Goal: Transaction & Acquisition: Purchase product/service

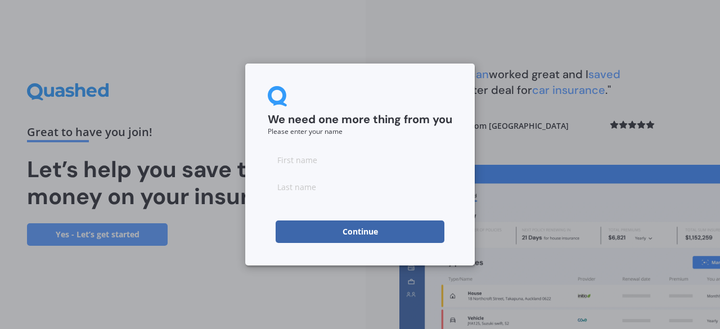
click at [329, 160] on input at bounding box center [360, 159] width 184 height 22
type input "Lisa"
type input "Ireland"
click at [333, 234] on button "Continue" at bounding box center [359, 231] width 169 height 22
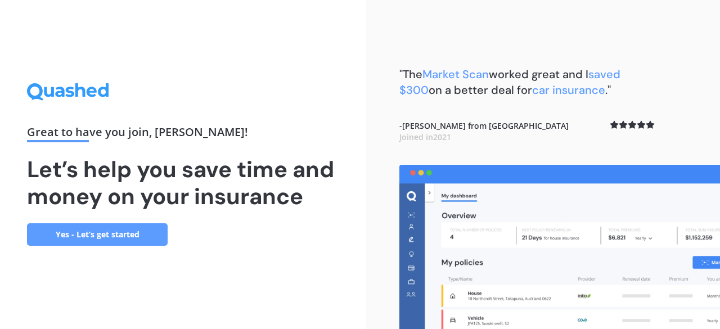
click at [115, 232] on link "Yes - Let’s get started" at bounding box center [97, 234] width 141 height 22
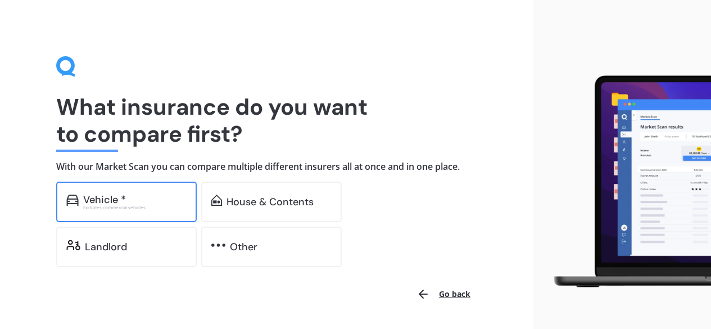
click at [142, 198] on div "Vehicle *" at bounding box center [134, 199] width 103 height 11
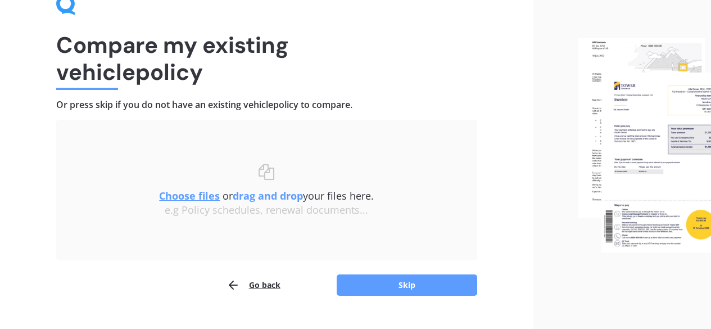
scroll to position [64, 0]
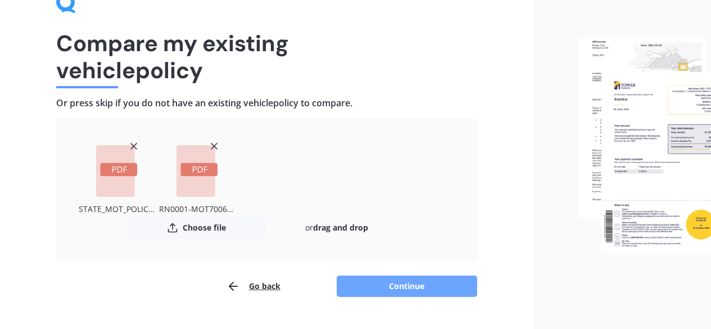
click at [424, 286] on button "Continue" at bounding box center [407, 285] width 141 height 21
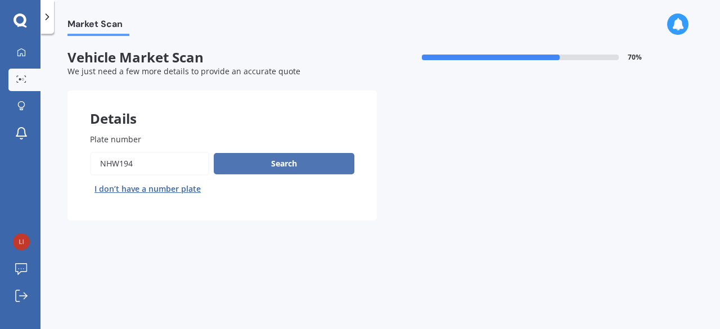
click at [287, 161] on button "Search" at bounding box center [284, 163] width 141 height 21
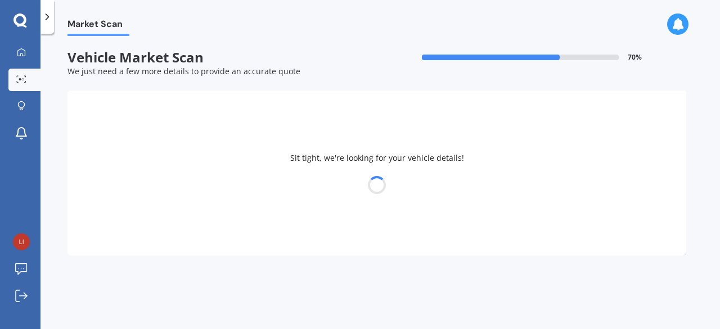
select select "TOYOTA"
select select "AQUA"
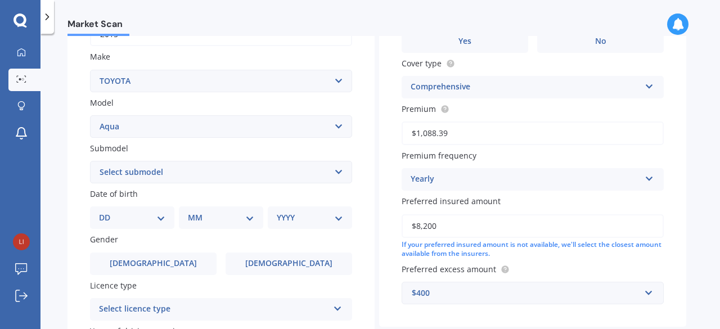
scroll to position [199, 0]
click at [286, 170] on select "Select submodel (All Other) Hatchback Hybrid" at bounding box center [221, 171] width 262 height 22
select select "HYBRID"
click at [90, 161] on select "Select submodel (All Other) Hatchback Hybrid" at bounding box center [221, 171] width 262 height 22
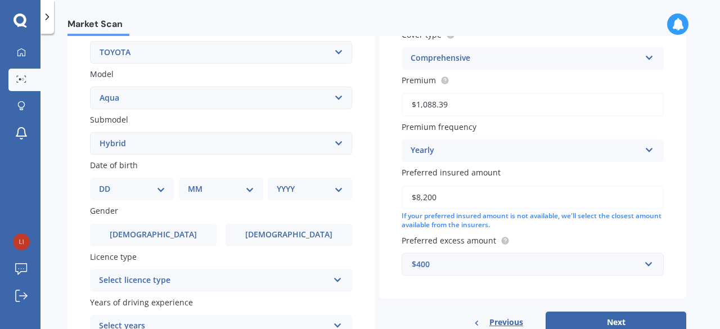
scroll to position [228, 0]
click at [135, 193] on select "DD 01 02 03 04 05 06 07 08 09 10 11 12 13 14 15 16 17 18 19 20 21 22 23 24 25 2…" at bounding box center [132, 188] width 66 height 12
select select "05"
click at [108, 183] on select "DD 01 02 03 04 05 06 07 08 09 10 11 12 13 14 15 16 17 18 19 20 21 22 23 24 25 2…" at bounding box center [132, 188] width 66 height 12
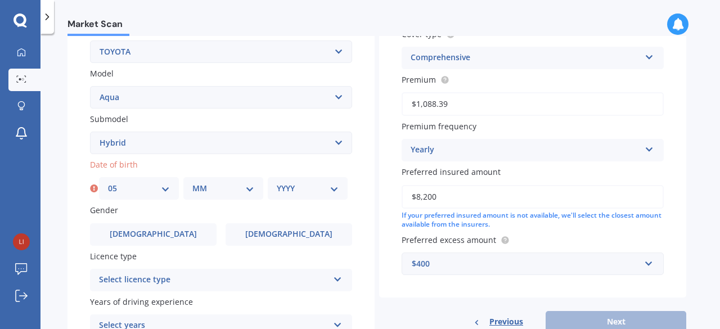
click at [238, 188] on select "MM 01 02 03 04 05 06 07 08 09 10 11 12" at bounding box center [223, 188] width 62 height 12
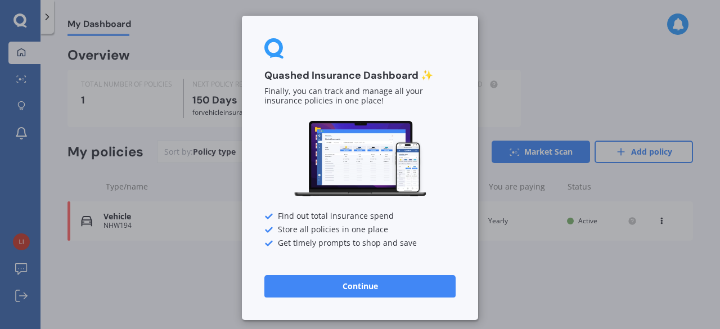
drag, startPoint x: 57, startPoint y: 2, endPoint x: 330, endPoint y: 297, distance: 401.4
click at [330, 297] on button "Continue" at bounding box center [359, 286] width 191 height 22
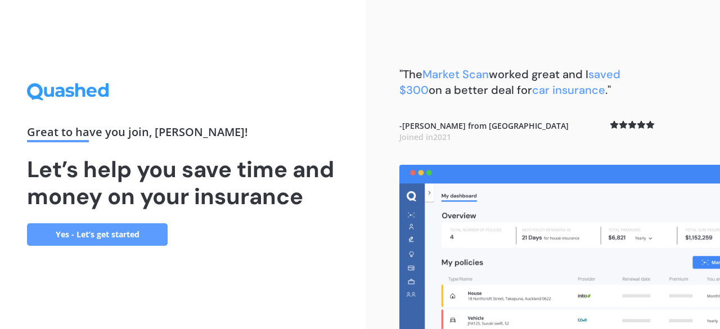
click at [115, 227] on link "Yes - Let’s get started" at bounding box center [97, 234] width 141 height 22
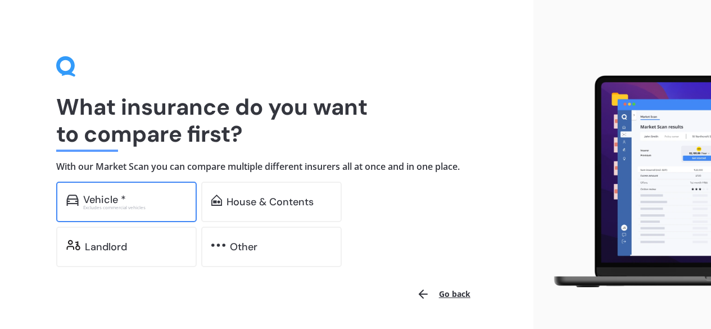
click at [123, 208] on div "Excludes commercial vehicles" at bounding box center [134, 207] width 103 height 4
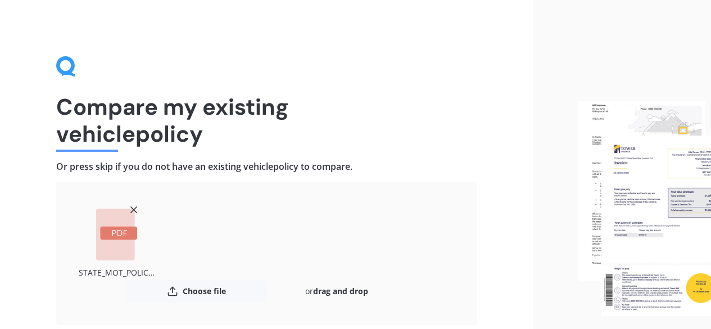
scroll to position [88, 0]
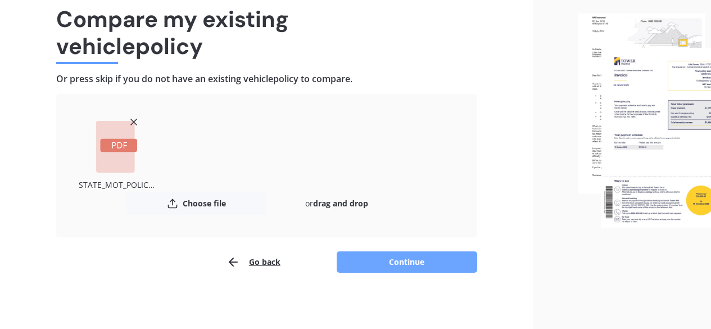
click at [387, 261] on button "Continue" at bounding box center [407, 261] width 141 height 21
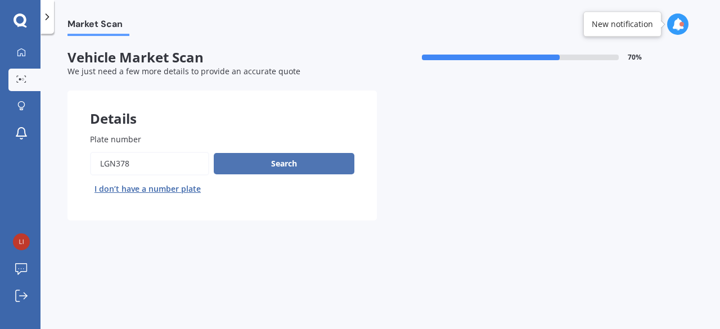
click at [267, 153] on button "Search" at bounding box center [284, 163] width 141 height 21
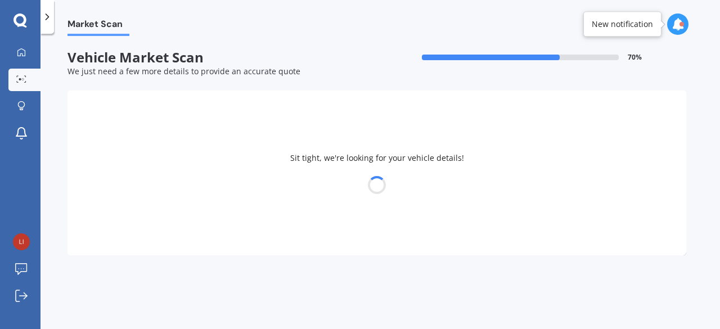
select select "MITSUBISHI"
select select "OUTLANDER"
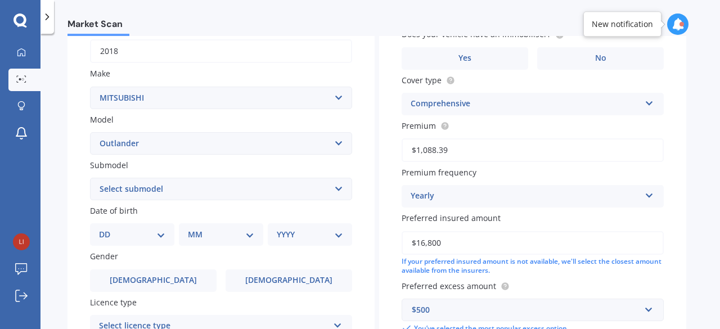
scroll to position [183, 0]
click at [223, 199] on select "Select submodel (All other) 2.4 Litre Station Wagon 3.0 Litre AWD 3.0 VRX Auto …" at bounding box center [221, 188] width 262 height 22
select select "XLS DIESEL"
click at [90, 177] on select "Select submodel (All other) 2.4 Litre Station Wagon 3.0 Litre AWD 3.0 VRX Auto …" at bounding box center [221, 188] width 262 height 22
click at [143, 232] on select "DD 01 02 03 04 05 06 07 08 09 10 11 12 13 14 15 16 17 18 19 20 21 22 23 24 25 2…" at bounding box center [132, 233] width 66 height 12
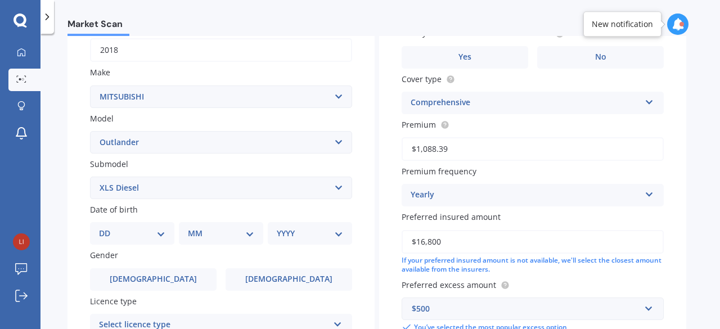
select select "12"
click at [108, 228] on select "DD 01 02 03 04 05 06 07 08 09 10 11 12 13 14 15 16 17 18 19 20 21 22 23 24 25 2…" at bounding box center [132, 233] width 66 height 12
click at [218, 239] on select "MM 01 02 03 04 05 06 07 08 09 10 11 12" at bounding box center [223, 233] width 62 height 12
select select "06"
click at [192, 228] on select "MM 01 02 03 04 05 06 07 08 09 10 11 12" at bounding box center [223, 233] width 62 height 12
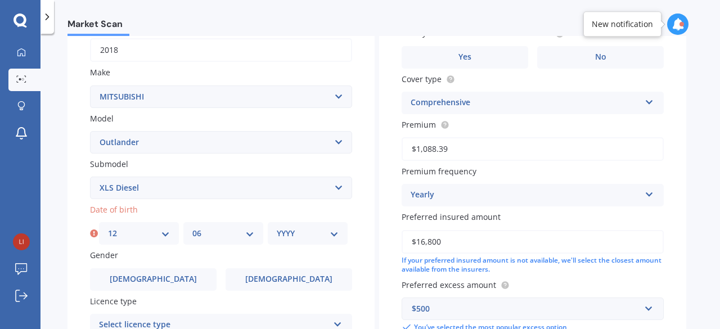
click at [310, 234] on select "YYYY 2025 2024 2023 2022 2021 2020 2019 2018 2017 2016 2015 2014 2013 2012 2011…" at bounding box center [308, 233] width 62 height 12
select select "1990"
click at [277, 228] on select "YYYY 2025 2024 2023 2022 2021 2020 2019 2018 2017 2016 2015 2014 2013 2012 2011…" at bounding box center [308, 233] width 62 height 12
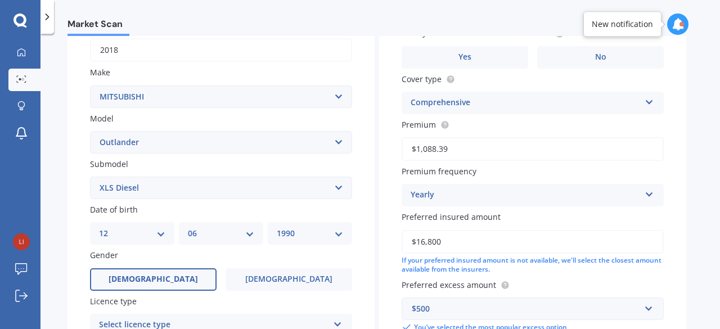
click at [203, 287] on label "Male" at bounding box center [153, 279] width 126 height 22
click at [0, 0] on input "Male" at bounding box center [0, 0] width 0 height 0
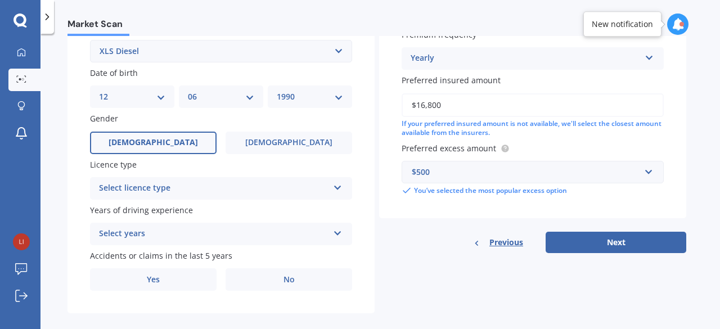
scroll to position [320, 0]
click at [262, 193] on div "Select licence type" at bounding box center [213, 187] width 229 height 13
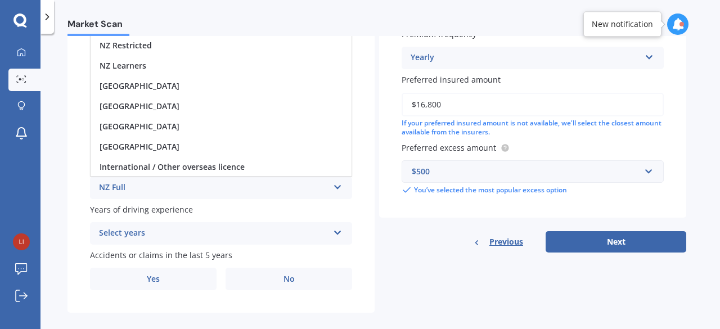
click at [143, 188] on div "NZ Full" at bounding box center [213, 187] width 229 height 13
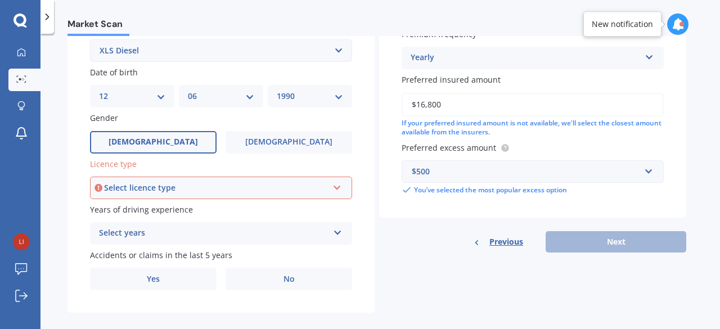
click at [162, 189] on div "Select licence type" at bounding box center [216, 188] width 224 height 12
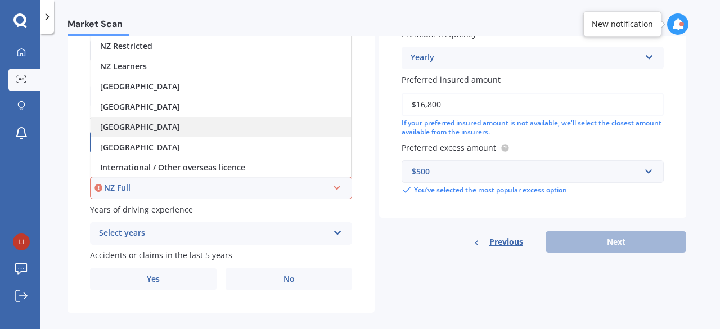
scroll to position [1, 0]
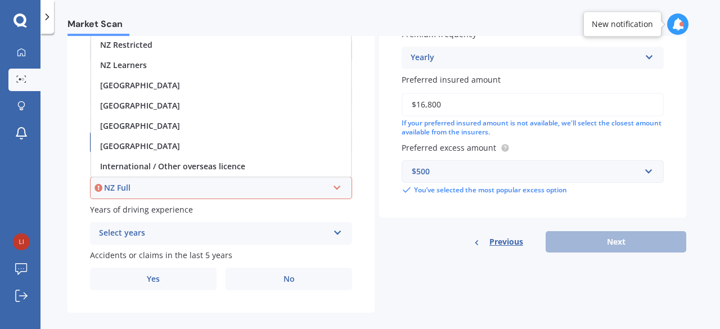
click at [123, 180] on div "NZ Full NZ Full NZ Restricted NZ Learners Australia United Kingdom Ireland Sout…" at bounding box center [221, 188] width 262 height 22
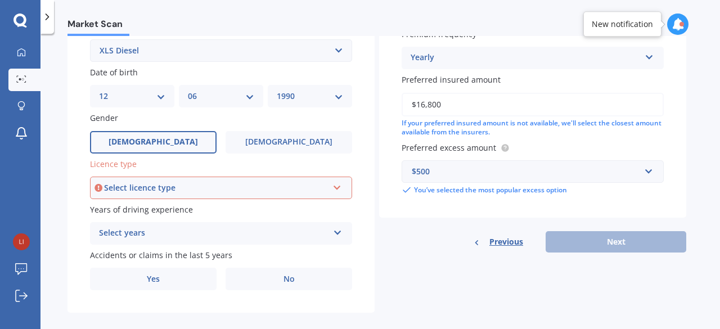
click at [123, 180] on div "Select licence type NZ Full NZ Restricted NZ Learners Australia United Kingdom …" at bounding box center [221, 188] width 262 height 22
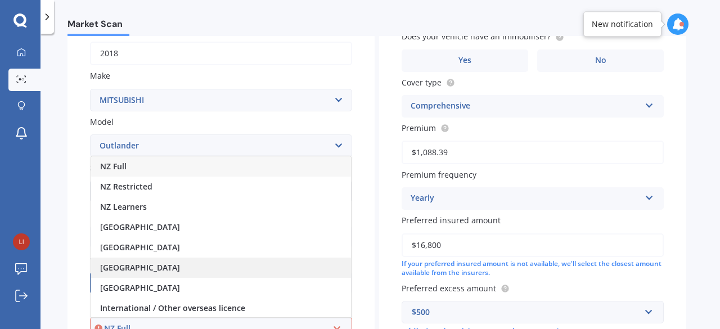
scroll to position [181, 0]
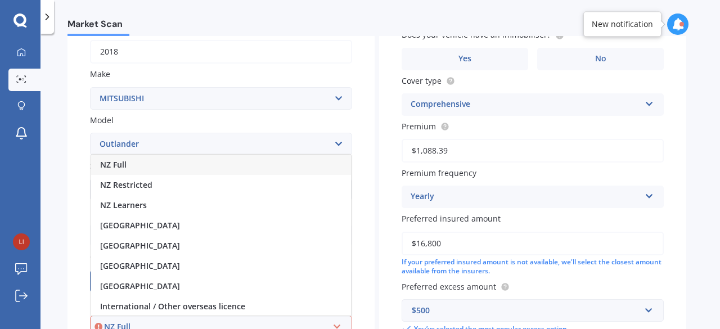
click at [167, 175] on div "NZ Full" at bounding box center [221, 165] width 260 height 20
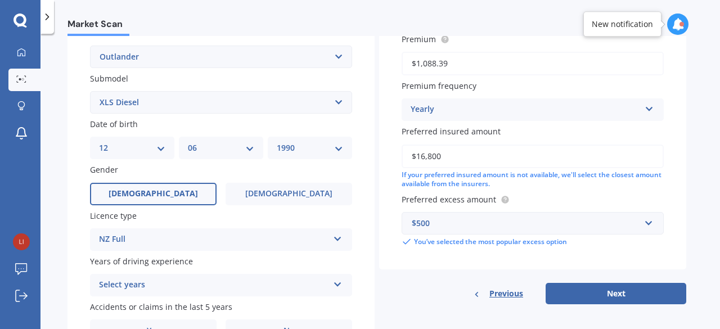
scroll to position [334, 0]
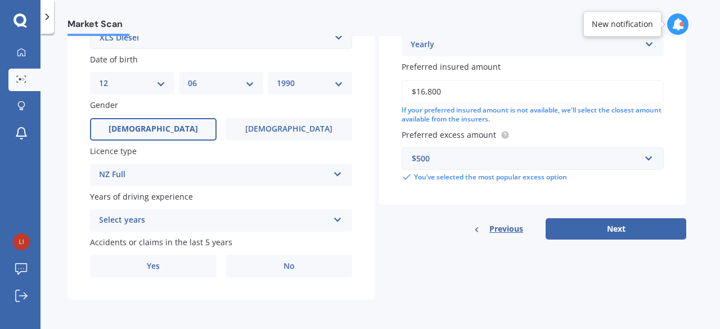
click at [228, 229] on div "Select years 5 or more years 4 years 3 years 2 years 1 year" at bounding box center [221, 220] width 262 height 22
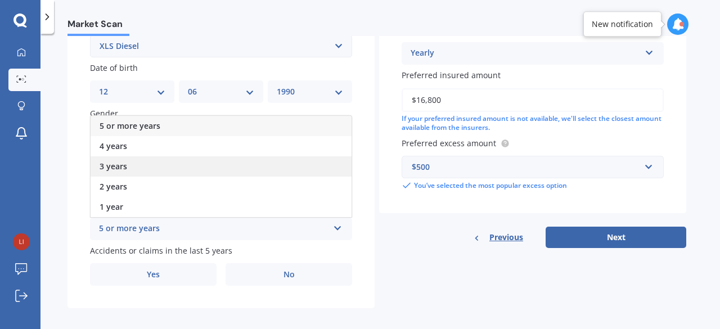
scroll to position [325, 0]
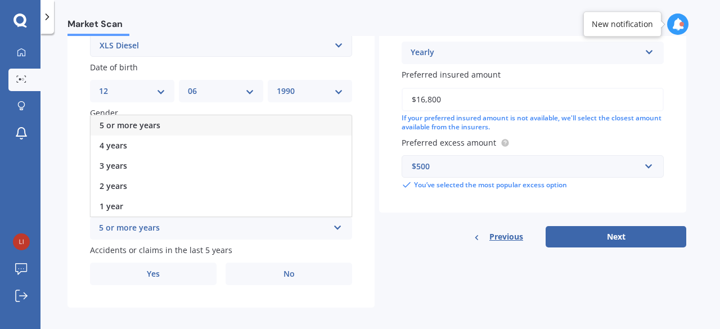
click at [154, 125] on span "5 or more years" at bounding box center [129, 125] width 61 height 11
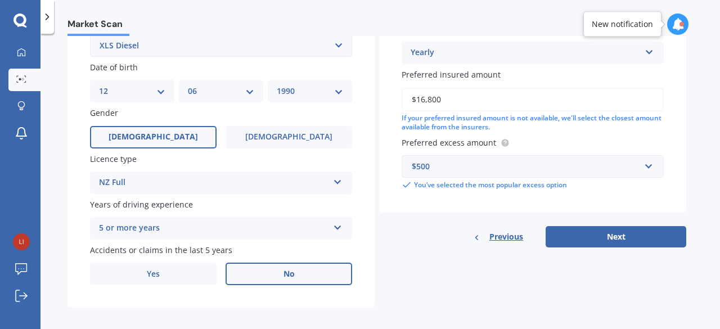
scroll to position [334, 0]
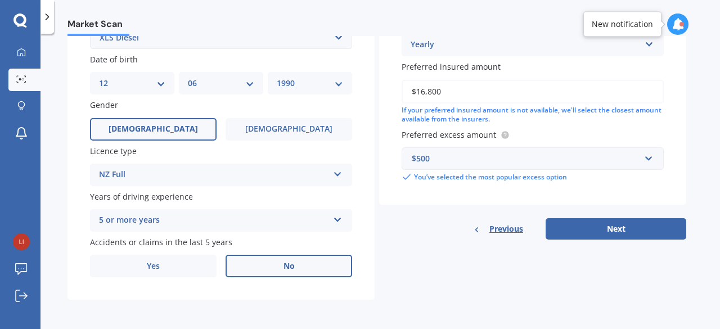
click at [269, 272] on label "No" at bounding box center [288, 266] width 126 height 22
click at [0, 0] on input "No" at bounding box center [0, 0] width 0 height 0
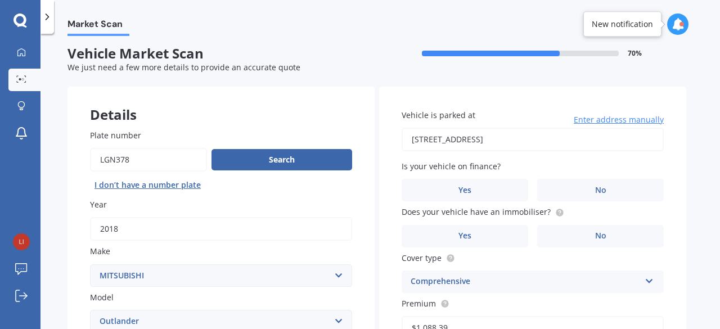
scroll to position [0, 0]
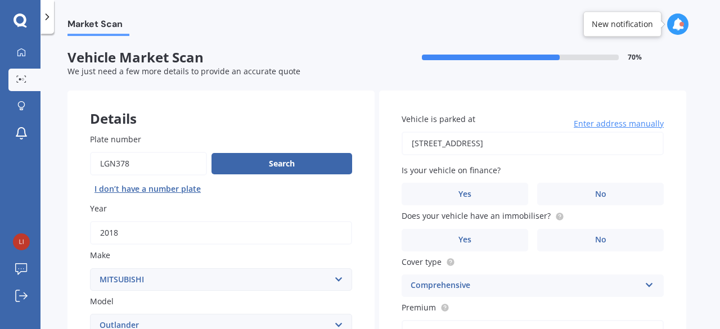
click at [513, 138] on input "18 WILLOWHERB LANE HOBSONVILLE AUCKLAND 0616" at bounding box center [532, 144] width 262 height 24
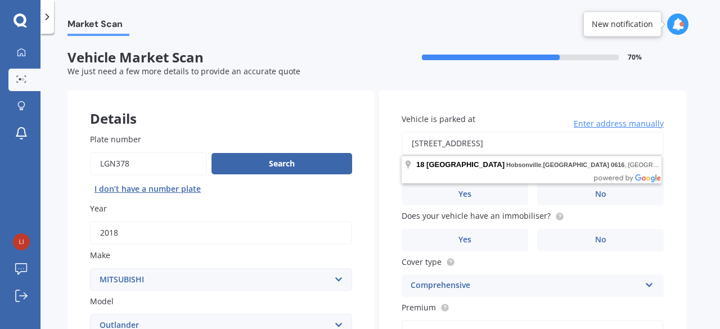
drag, startPoint x: 627, startPoint y: 144, endPoint x: 143, endPoint y: 177, distance: 484.5
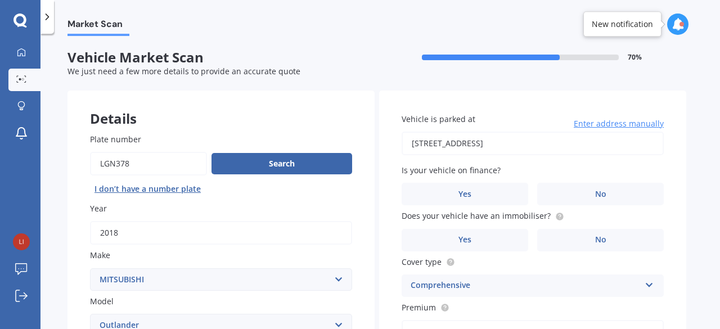
type input "3 Hotere Street, Rangiora 7400"
click at [586, 196] on label "No" at bounding box center [600, 194] width 126 height 22
click at [0, 0] on input "No" at bounding box center [0, 0] width 0 height 0
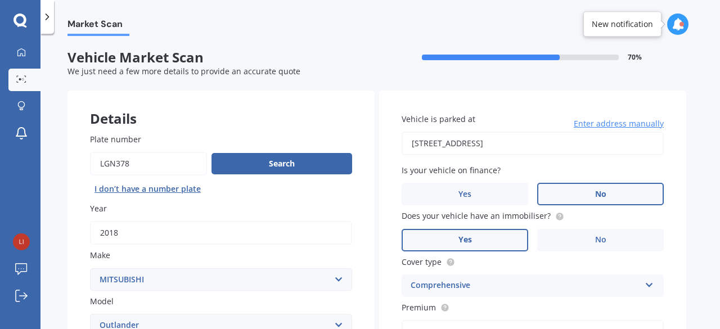
click at [499, 242] on label "Yes" at bounding box center [464, 240] width 126 height 22
click at [0, 0] on input "Yes" at bounding box center [0, 0] width 0 height 0
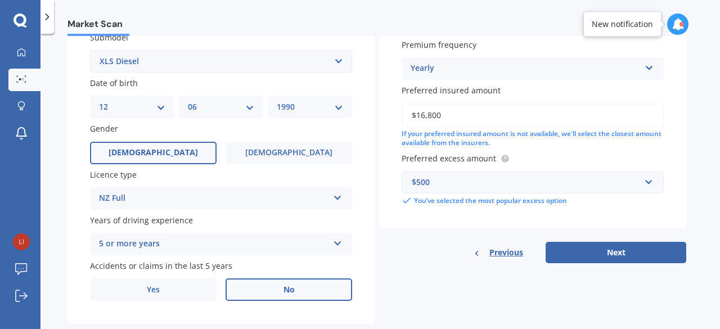
scroll to position [310, 0]
click at [631, 258] on button "Next" at bounding box center [615, 251] width 141 height 21
select select "12"
select select "06"
select select "1990"
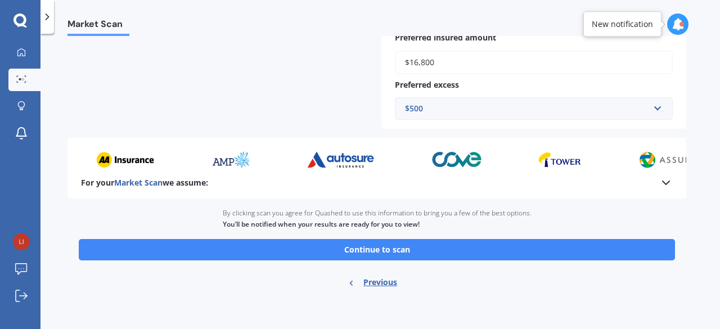
scroll to position [324, 0]
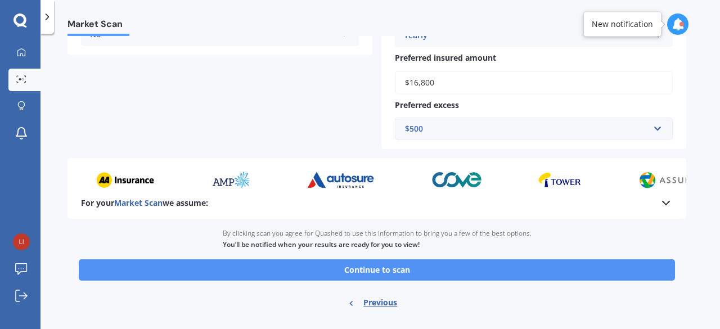
click at [422, 270] on button "Continue to scan" at bounding box center [377, 269] width 596 height 21
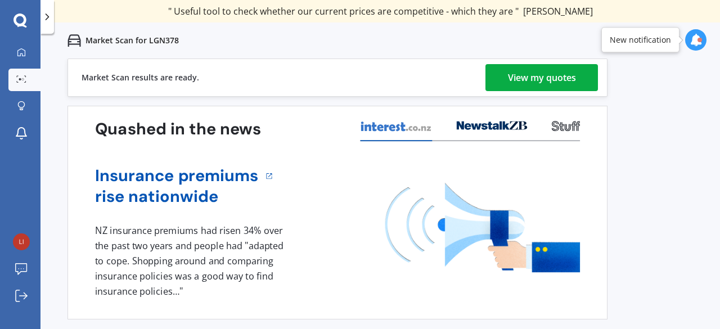
scroll to position [1, 0]
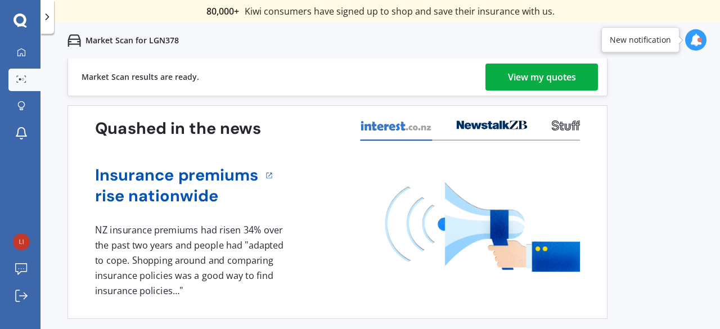
click at [537, 82] on div "View my quotes" at bounding box center [542, 77] width 68 height 27
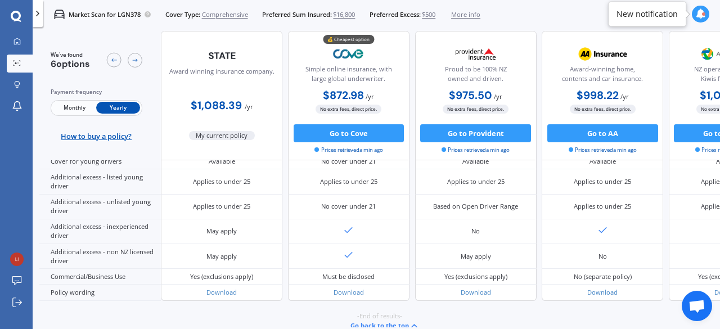
scroll to position [606, 0]
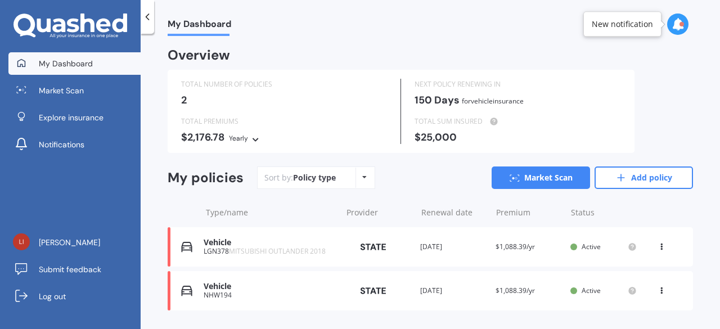
scroll to position [28, 0]
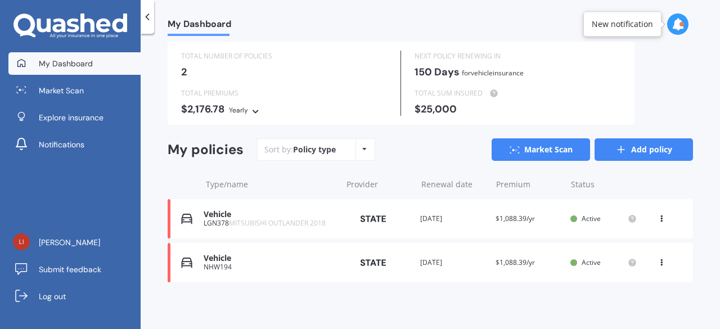
click at [617, 150] on line at bounding box center [620, 150] width 7 height 0
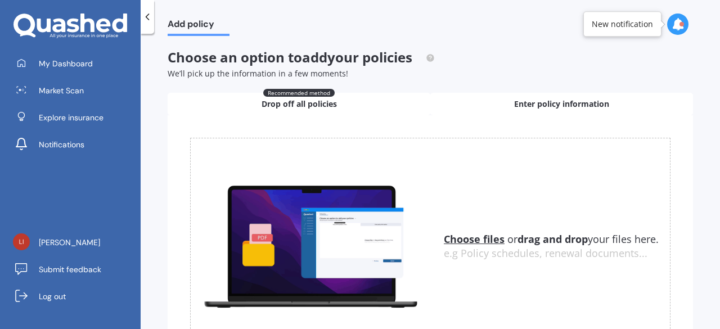
click at [453, 101] on div "Enter policy information" at bounding box center [561, 104] width 263 height 22
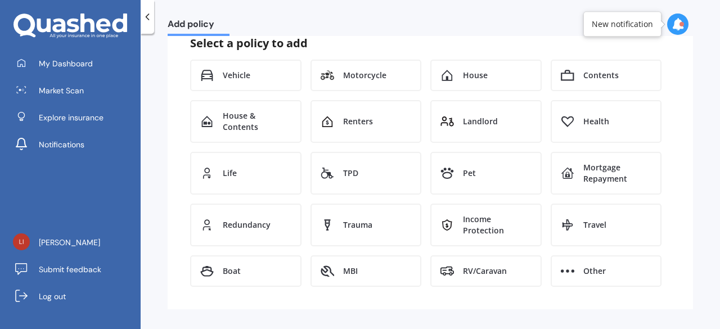
scroll to position [102, 0]
click at [247, 128] on span "House & Contents" at bounding box center [257, 121] width 69 height 22
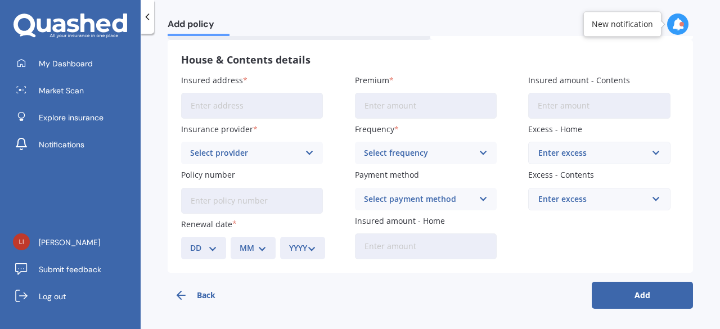
click at [211, 112] on input "Insured address" at bounding box center [252, 106] width 142 height 26
type input "[STREET_ADDRESS]"
click at [390, 107] on input "Premium" at bounding box center [426, 106] width 142 height 26
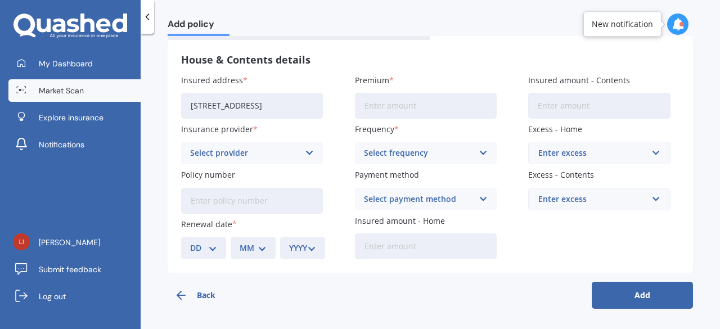
click at [38, 94] on link "Market Scan" at bounding box center [74, 90] width 132 height 22
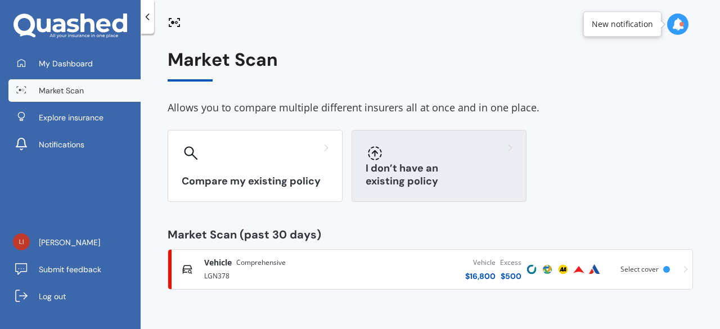
click at [465, 141] on div "I don’t have an existing policy" at bounding box center [438, 166] width 175 height 72
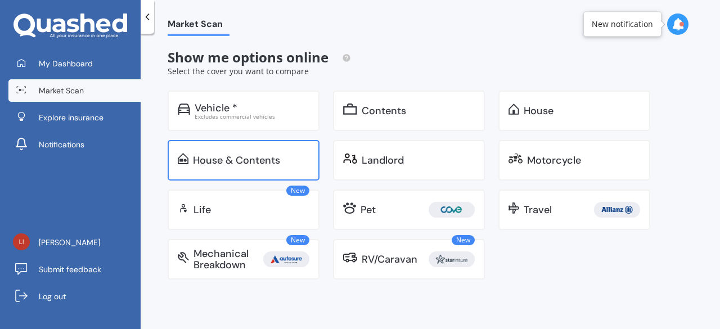
click at [269, 166] on div "House & Contents" at bounding box center [236, 160] width 87 height 11
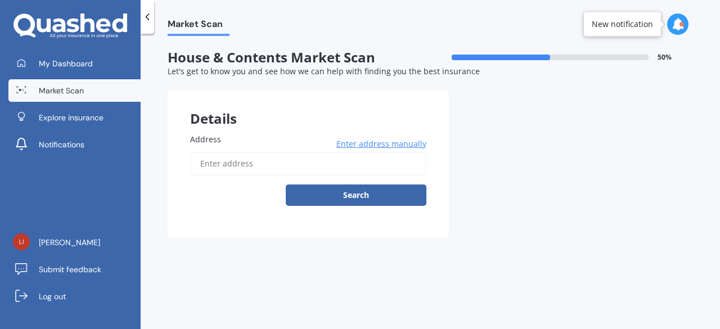
click at [269, 166] on input "Address" at bounding box center [308, 164] width 236 height 24
type input "3 Hotere Street, Rangiora 7400"
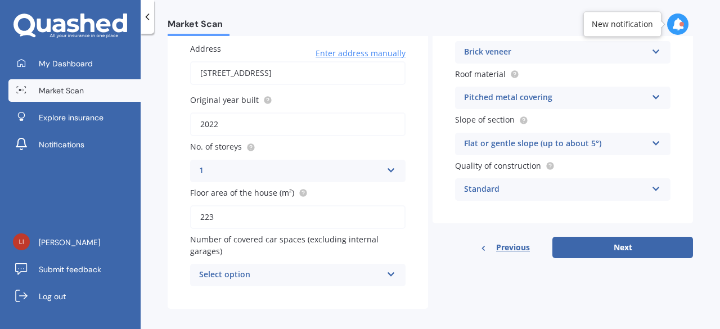
scroll to position [91, 0]
click at [626, 243] on button "Next" at bounding box center [622, 246] width 141 height 21
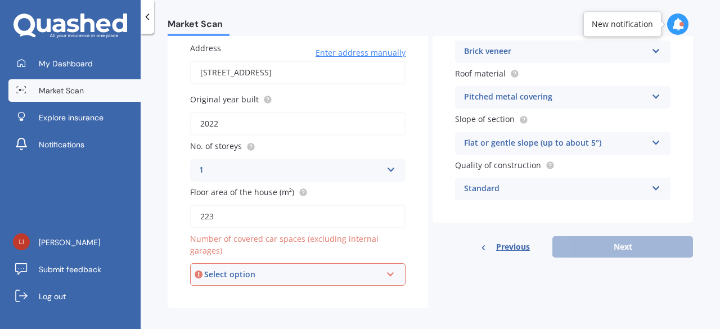
click at [284, 274] on div "Select option" at bounding box center [292, 274] width 177 height 12
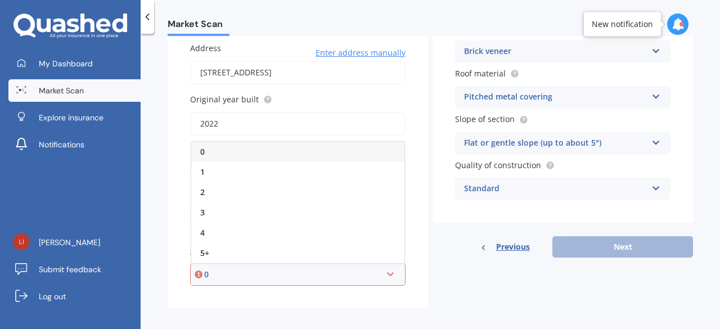
click at [209, 153] on div "0" at bounding box center [297, 152] width 213 height 20
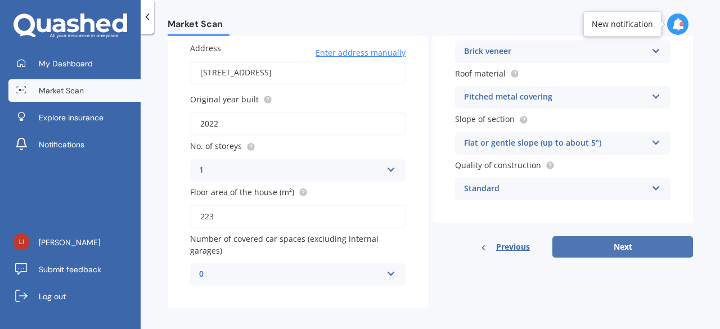
click at [598, 248] on button "Next" at bounding box center [622, 246] width 141 height 21
select select "12"
select select "06"
select select "1990"
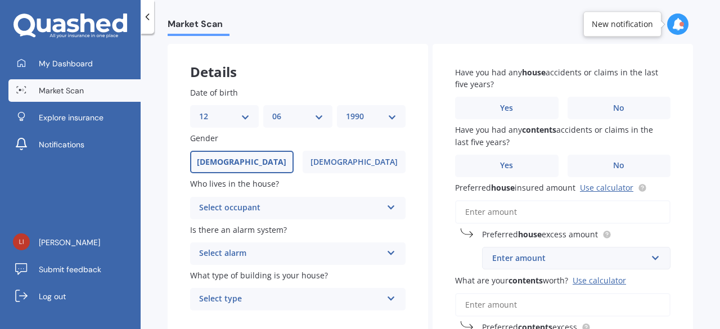
scroll to position [46, 0]
click at [262, 216] on div "Select occupant Owner Owner + Boarder" at bounding box center [297, 208] width 215 height 22
click at [251, 231] on div "Owner" at bounding box center [298, 230] width 214 height 20
click at [215, 114] on select "DD 01 02 03 04 05 06 07 08 09 10 11 12 13 14 15 16 17 18 19 20 21 22 23 24 25 2…" at bounding box center [224, 117] width 51 height 12
select select "05"
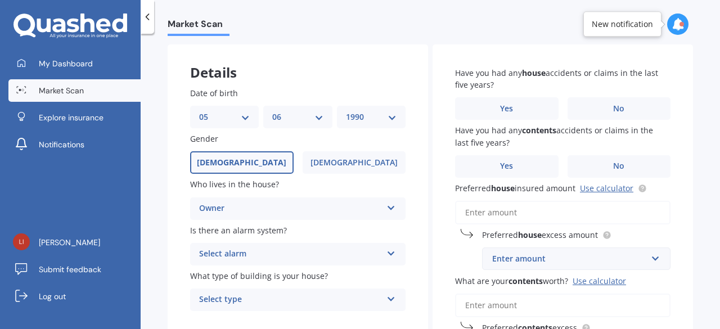
click at [199, 111] on select "DD 01 02 03 04 05 06 07 08 09 10 11 12 13 14 15 16 17 18 19 20 21 22 23 24 25 2…" at bounding box center [224, 117] width 51 height 12
click at [306, 116] on select "MM 01 02 03 04 05 06 07 08 09 10 11 12" at bounding box center [297, 117] width 51 height 12
select select "05"
click at [272, 111] on select "MM 01 02 03 04 05 06 07 08 09 10 11 12" at bounding box center [297, 117] width 51 height 12
click at [346, 164] on span "[DEMOGRAPHIC_DATA]" at bounding box center [353, 163] width 89 height 10
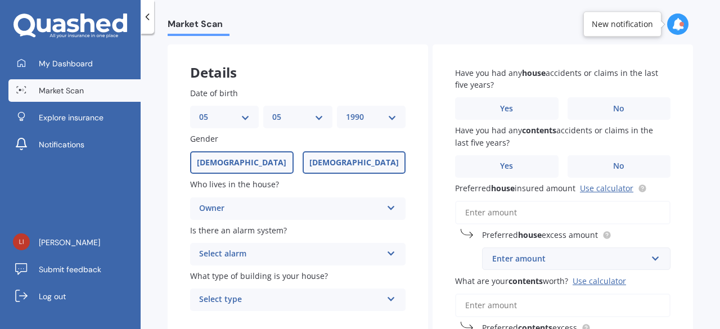
click at [0, 0] on input "[DEMOGRAPHIC_DATA]" at bounding box center [0, 0] width 0 height 0
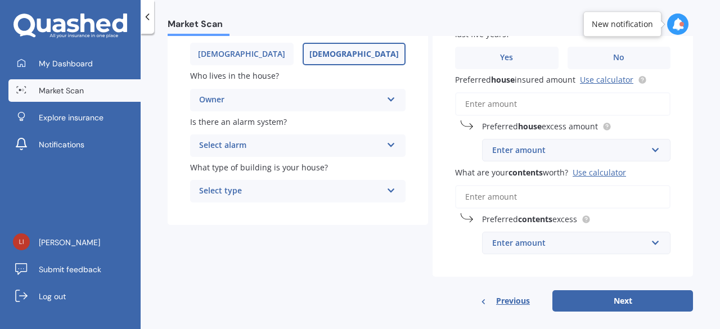
scroll to position [155, 0]
click at [287, 142] on div "Select alarm" at bounding box center [290, 144] width 183 height 13
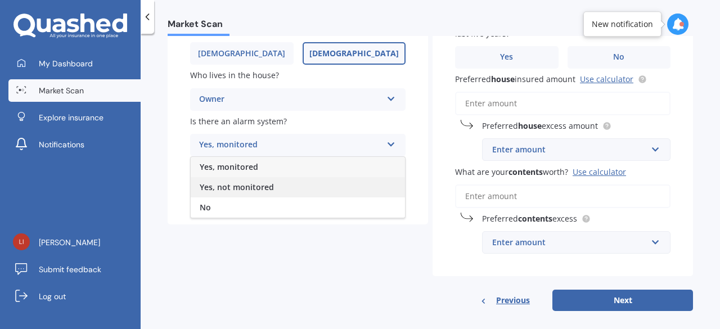
click at [256, 191] on span "Yes, not monitored" at bounding box center [237, 187] width 74 height 11
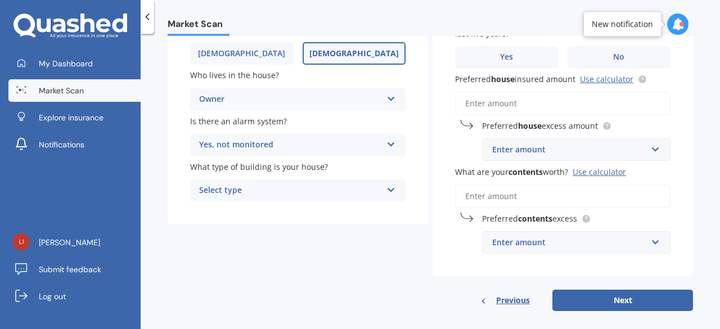
click at [256, 191] on div "Select type" at bounding box center [290, 190] width 183 height 13
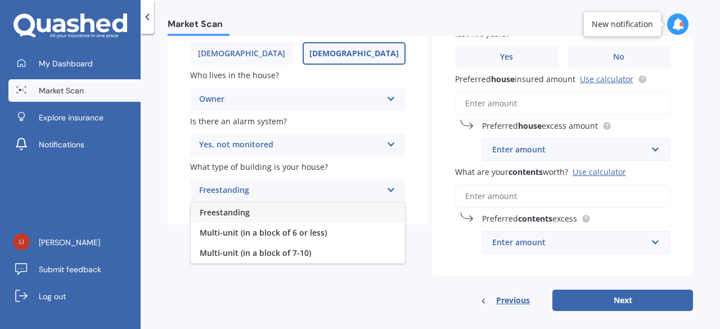
click at [247, 209] on span "Freestanding" at bounding box center [225, 212] width 50 height 11
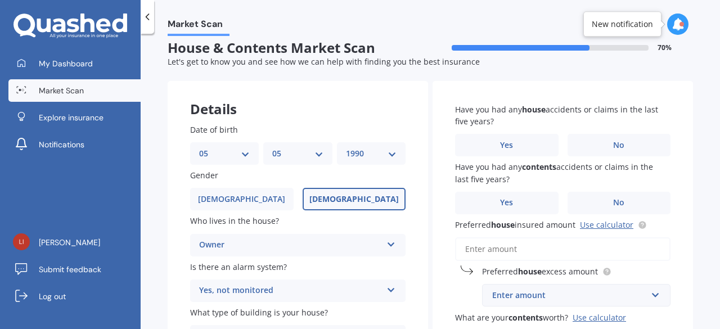
scroll to position [0, 0]
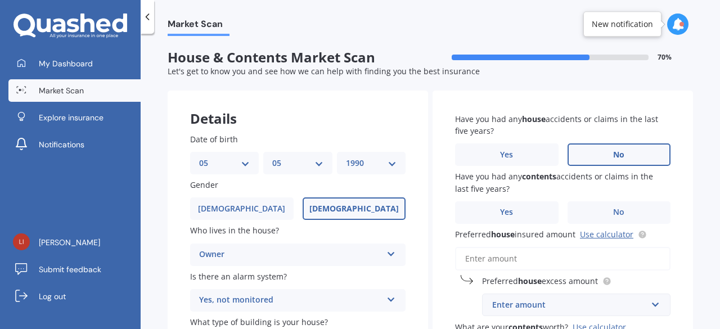
click at [605, 161] on label "No" at bounding box center [618, 154] width 103 height 22
click at [0, 0] on input "No" at bounding box center [0, 0] width 0 height 0
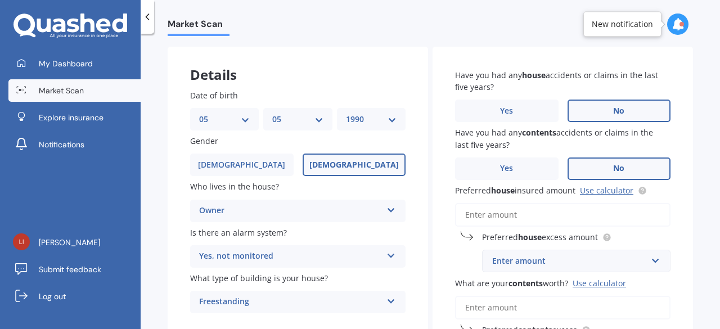
click at [598, 170] on label "No" at bounding box center [618, 168] width 103 height 22
click at [0, 0] on input "No" at bounding box center [0, 0] width 0 height 0
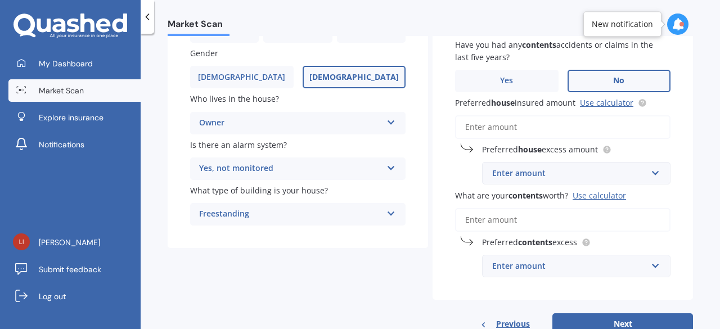
scroll to position [136, 0]
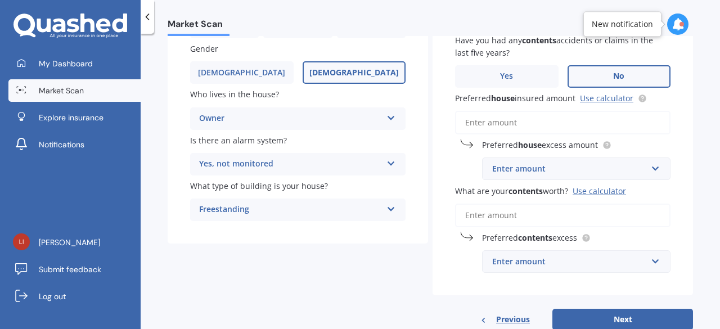
click at [505, 126] on input "Preferred house insured amount Use calculator" at bounding box center [562, 123] width 215 height 24
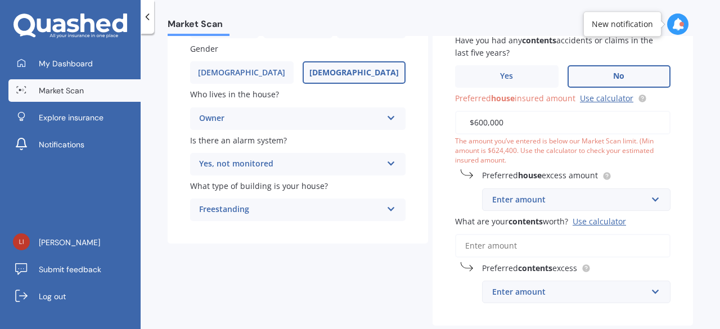
type input "$600,000"
click at [537, 209] on input "text" at bounding box center [572, 199] width 178 height 21
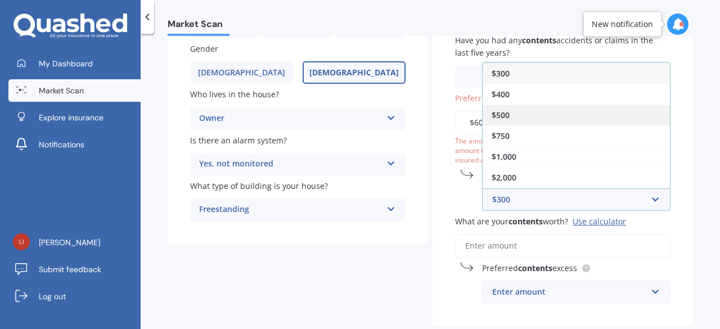
click at [519, 115] on div "$500" at bounding box center [575, 115] width 187 height 21
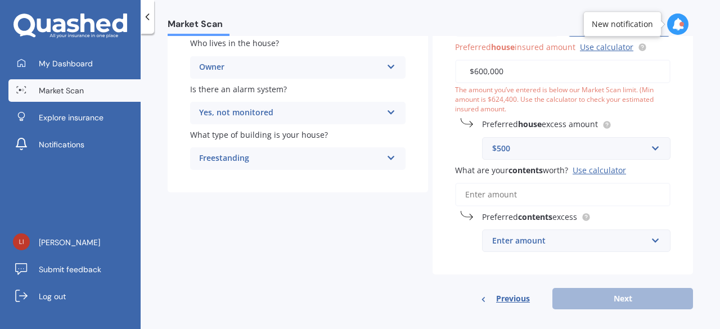
scroll to position [189, 0]
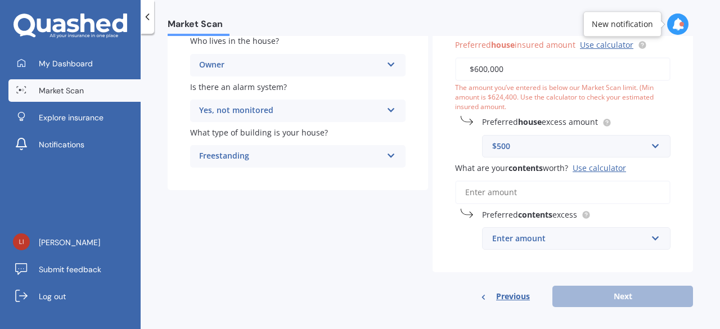
click at [485, 201] on input "What are your contents worth? Use calculator" at bounding box center [562, 192] width 215 height 24
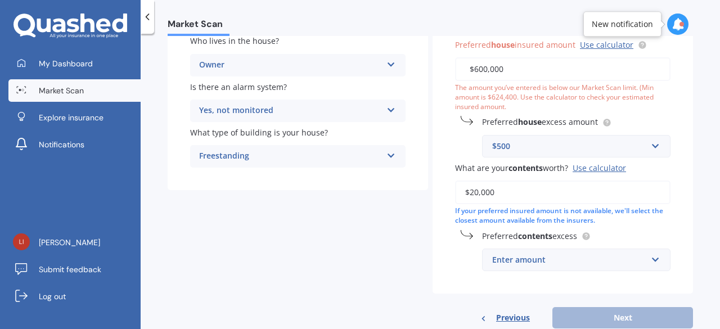
scroll to position [219, 0]
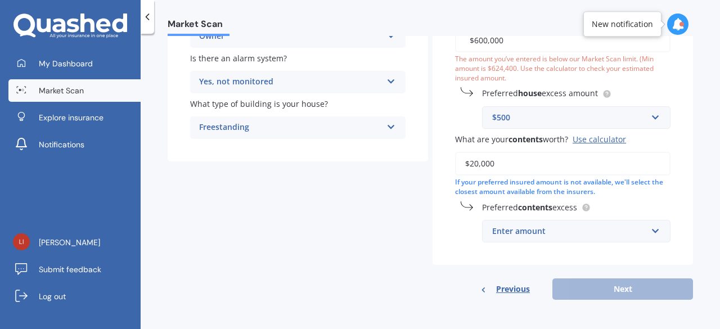
type input "$20,000"
click at [542, 228] on div "Enter amount" at bounding box center [569, 231] width 155 height 12
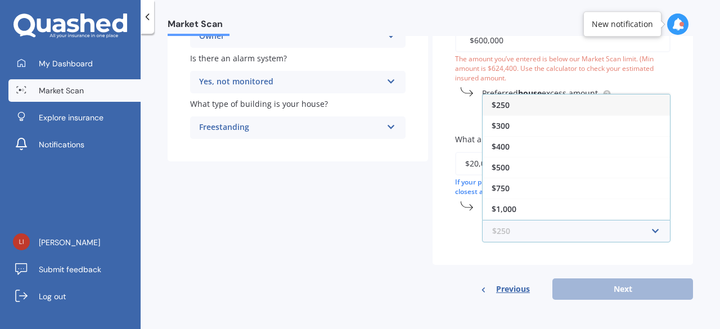
click at [542, 228] on input "text" at bounding box center [572, 230] width 178 height 21
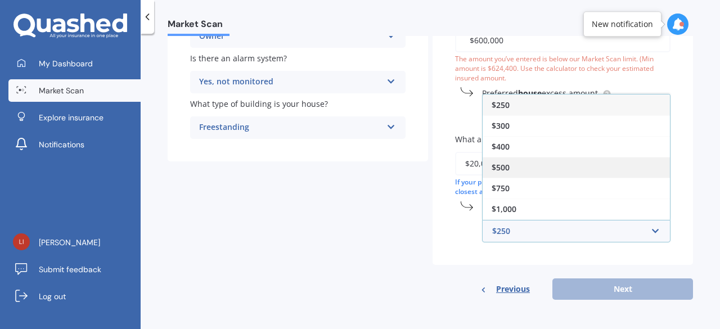
click at [505, 164] on span "$500" at bounding box center [500, 167] width 18 height 11
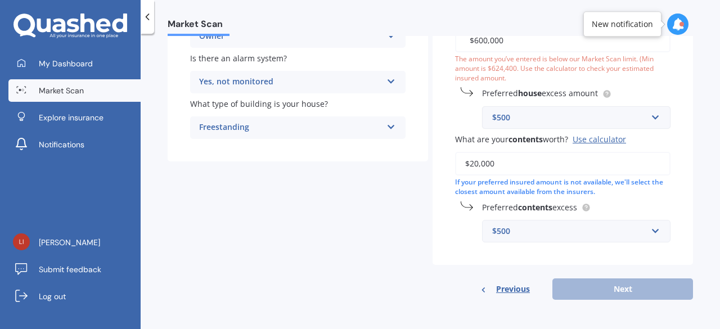
click at [531, 121] on div "$500" at bounding box center [569, 117] width 155 height 12
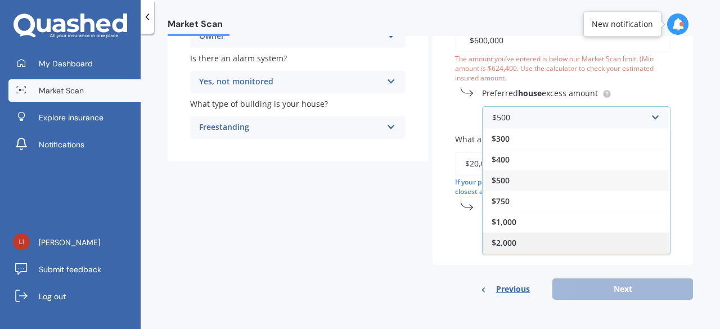
click at [517, 240] on div "$2,000" at bounding box center [575, 242] width 187 height 21
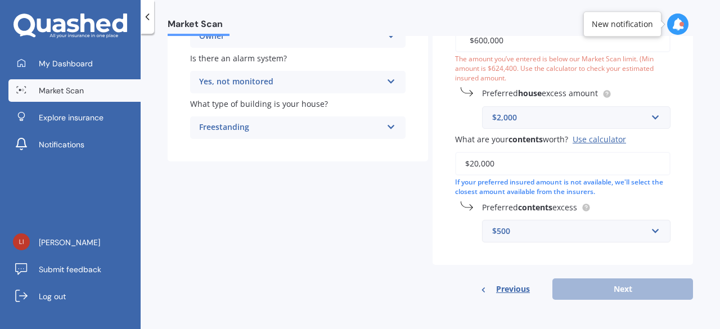
click at [535, 235] on div "$500" at bounding box center [569, 231] width 155 height 12
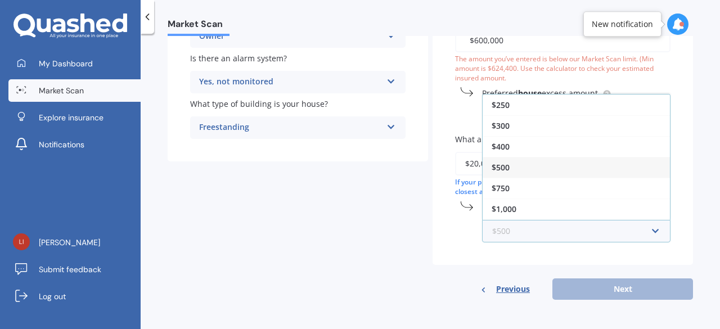
click at [535, 235] on input "text" at bounding box center [572, 230] width 178 height 21
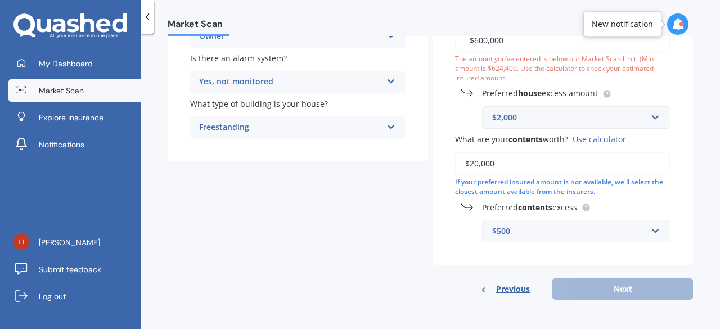
click at [443, 218] on div "Have you had any house accidents or claims in the last five years? Yes No Have …" at bounding box center [562, 68] width 260 height 392
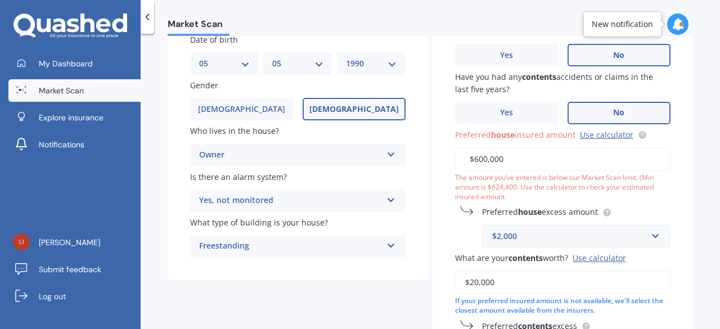
scroll to position [99, 0]
click at [611, 133] on link "Use calculator" at bounding box center [606, 135] width 53 height 11
click at [517, 155] on input "$600,000" at bounding box center [562, 160] width 215 height 24
type input "$6"
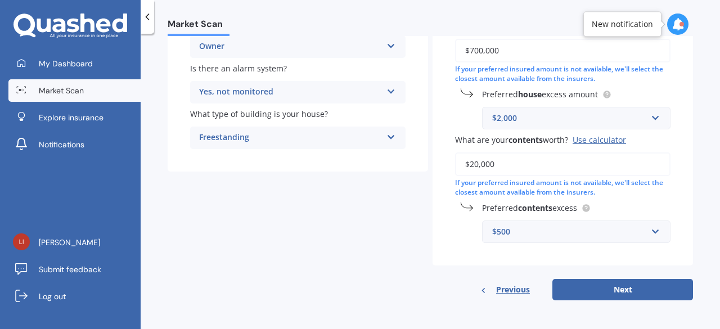
scroll to position [210, 0]
type input "$700,000"
click at [608, 288] on button "Next" at bounding box center [622, 288] width 141 height 21
select select "05"
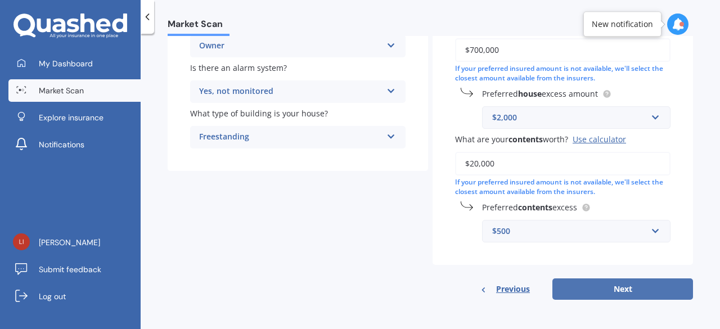
select select "1990"
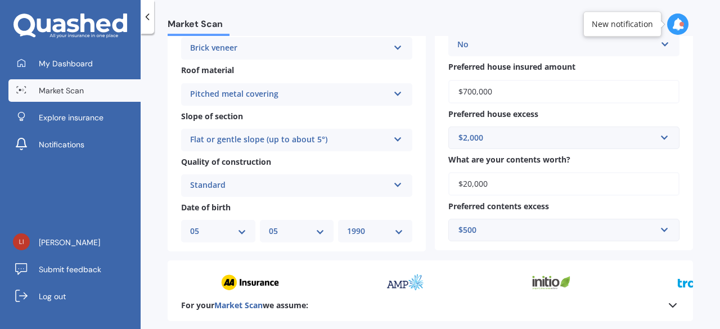
scroll to position [426, 0]
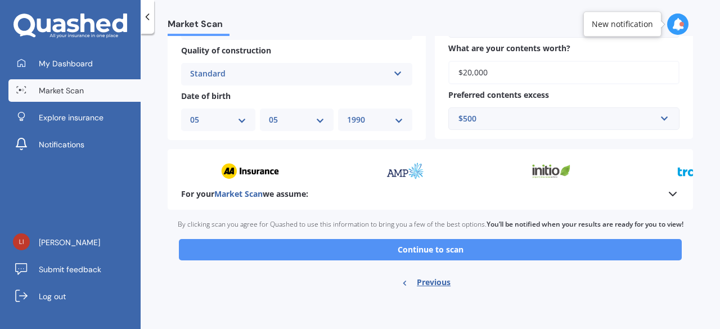
click at [484, 246] on button "Continue to scan" at bounding box center [430, 249] width 503 height 21
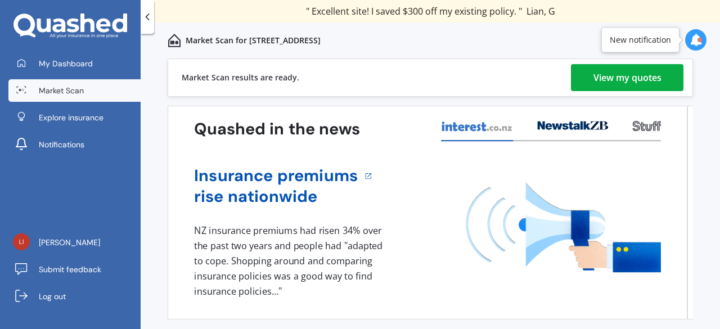
click at [619, 81] on div "View my quotes" at bounding box center [627, 77] width 68 height 27
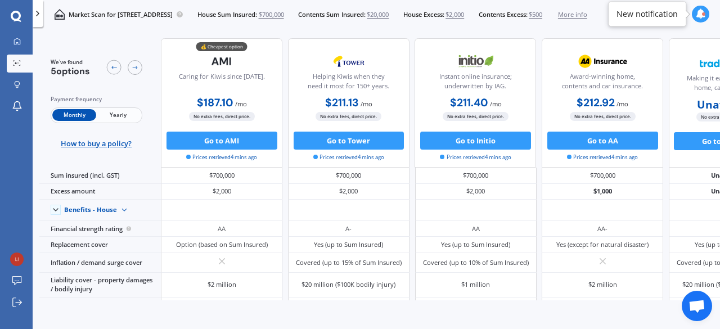
click at [116, 113] on span "Yearly" at bounding box center [118, 115] width 44 height 12
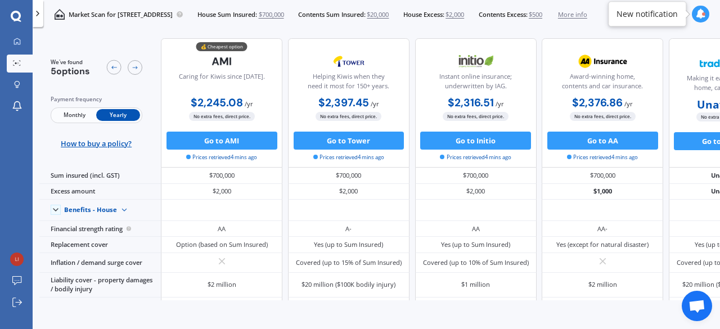
click at [76, 112] on span "Monthly" at bounding box center [74, 115] width 44 height 12
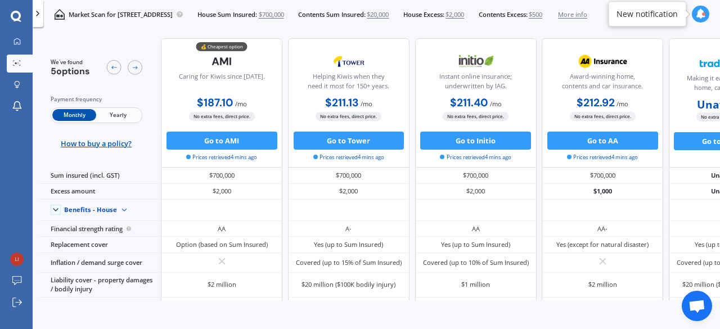
click at [128, 117] on span "Yearly" at bounding box center [118, 115] width 44 height 12
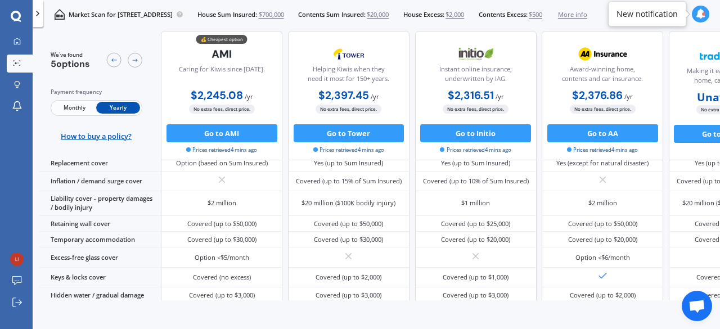
scroll to position [106, 0]
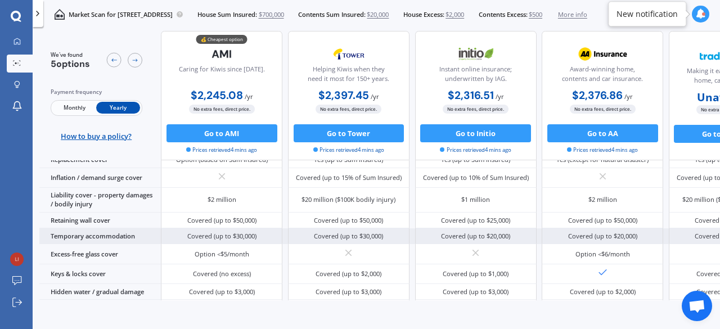
click at [391, 228] on div "Covered (up to $30,000)" at bounding box center [348, 236] width 121 height 16
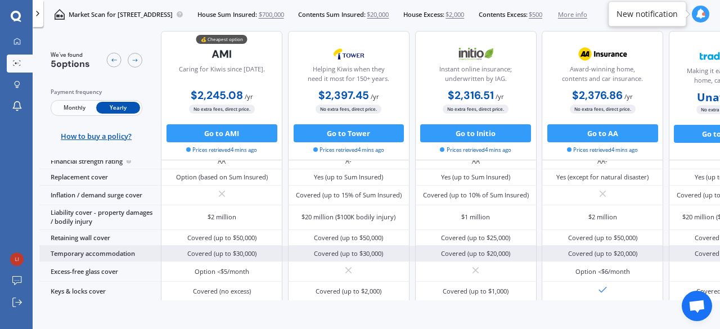
scroll to position [0, 0]
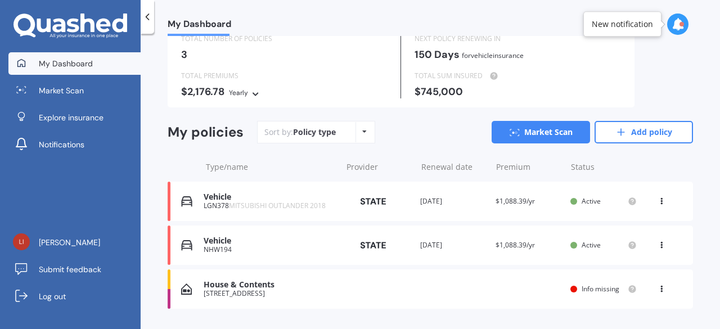
scroll to position [46, 0]
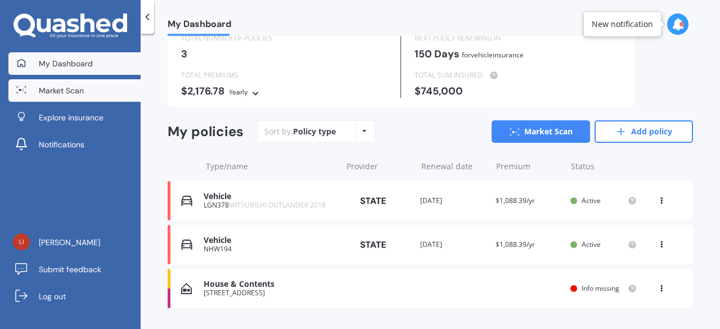
click at [42, 92] on span "Market Scan" at bounding box center [61, 90] width 45 height 11
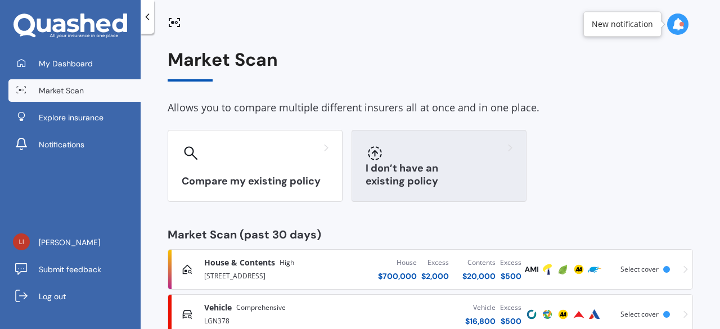
click at [387, 174] on h3 "I don’t have an existing policy" at bounding box center [438, 175] width 147 height 26
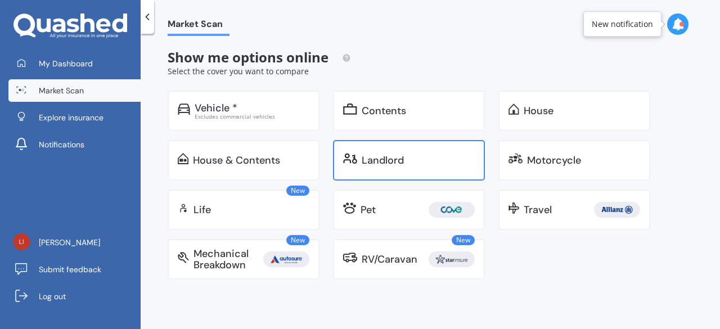
click at [372, 164] on div "Landlord" at bounding box center [382, 160] width 42 height 11
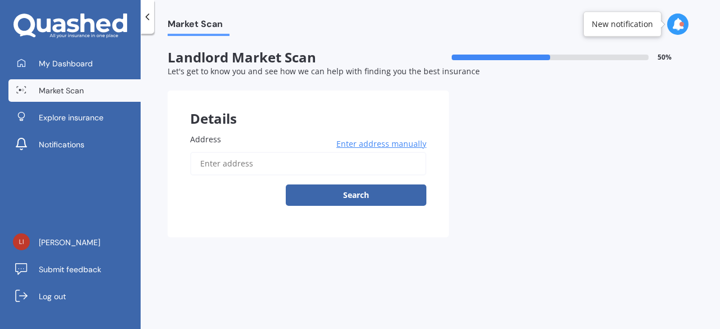
click at [251, 168] on input "Address" at bounding box center [308, 164] width 236 height 24
type input "4"
type input "74 Nugget Avenue, Hobsonville, Auckland 0616"
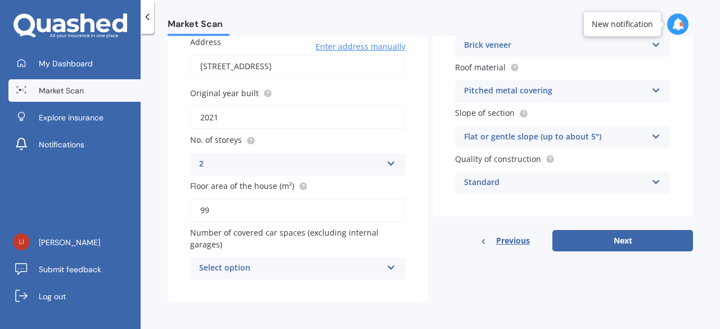
scroll to position [101, 0]
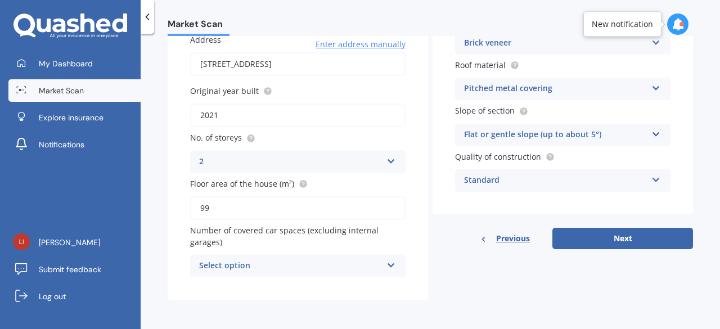
click at [228, 211] on input "99" at bounding box center [297, 208] width 215 height 24
type input "9"
type input "103"
click at [315, 250] on div "Number of covered car spaces (excluding internal garages) Select option 0 1 2 3…" at bounding box center [297, 250] width 215 height 53
click at [340, 263] on div "Select option" at bounding box center [290, 265] width 183 height 13
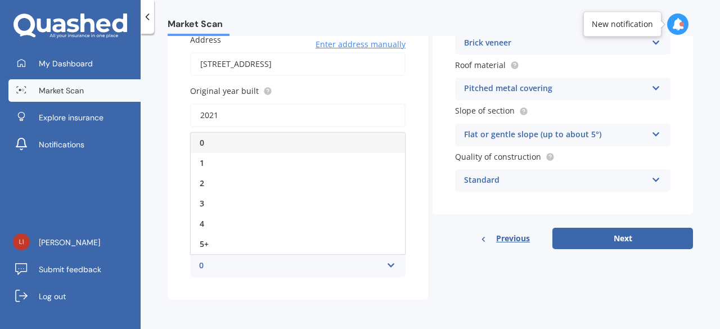
click at [340, 263] on div "0" at bounding box center [290, 265] width 183 height 13
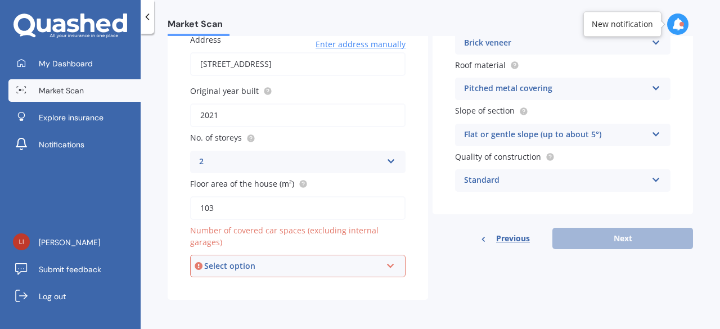
click at [340, 263] on div "Select option" at bounding box center [292, 266] width 177 height 12
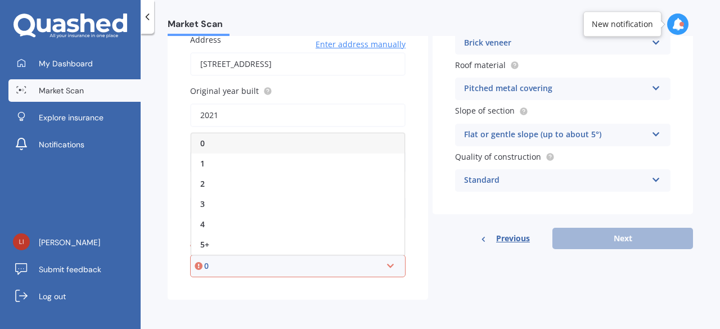
click at [340, 263] on div "0" at bounding box center [292, 266] width 177 height 12
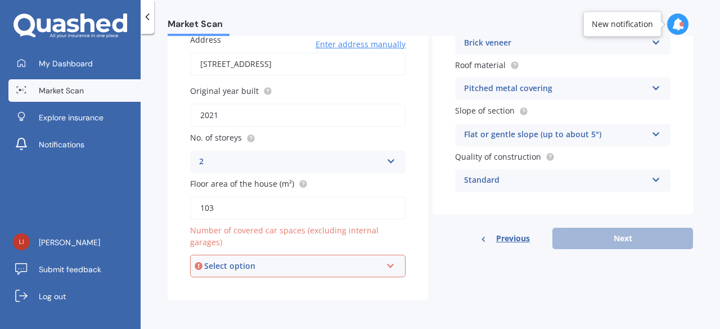
click at [340, 263] on div "Select option" at bounding box center [292, 266] width 177 height 12
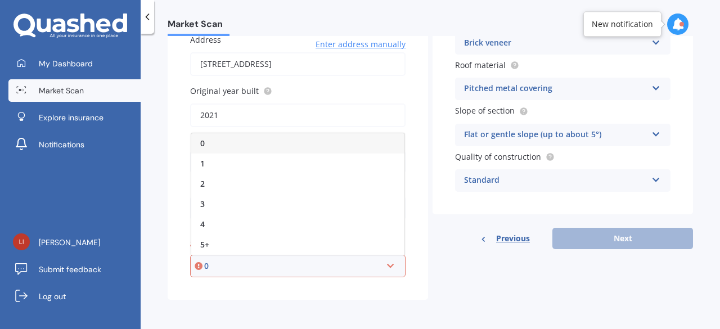
click at [247, 144] on div "0" at bounding box center [297, 143] width 213 height 20
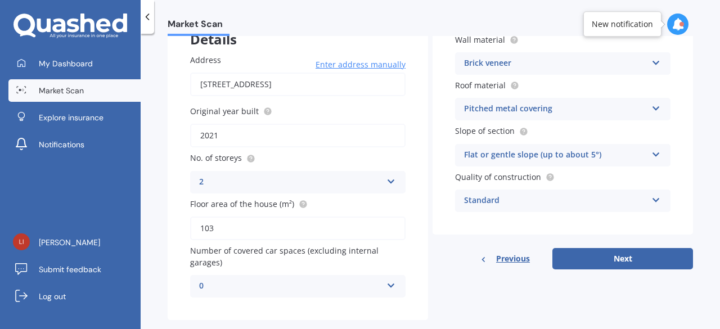
scroll to position [80, 0]
click at [594, 256] on button "Next" at bounding box center [622, 257] width 141 height 21
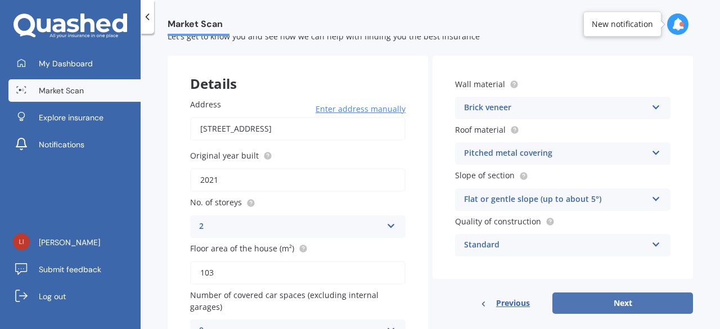
select select "05"
select select "1990"
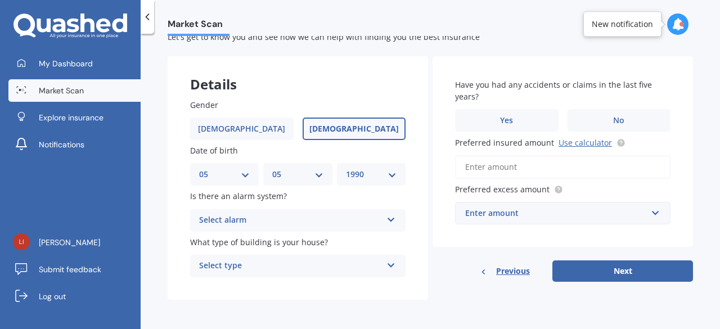
click at [333, 224] on div "Select alarm" at bounding box center [290, 220] width 183 height 13
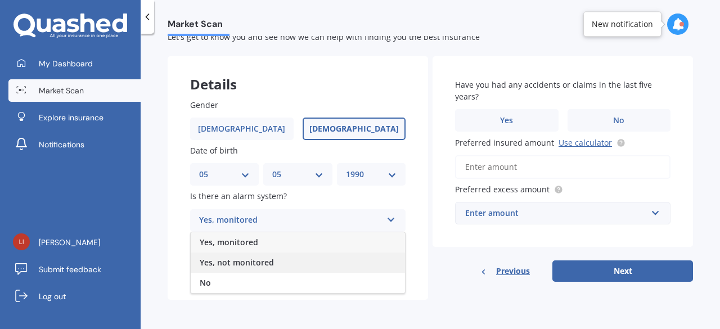
click at [266, 266] on span "Yes, not monitored" at bounding box center [237, 262] width 74 height 11
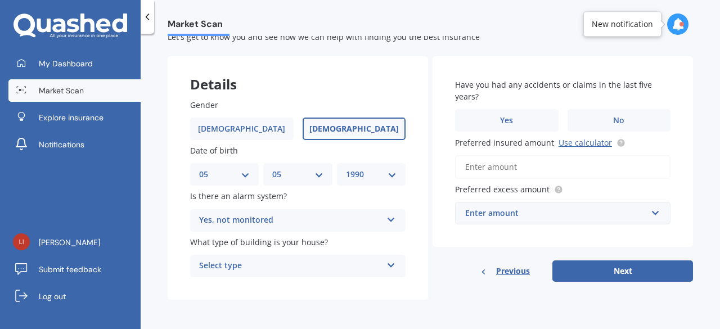
click at [266, 266] on div "Select type" at bounding box center [290, 265] width 183 height 13
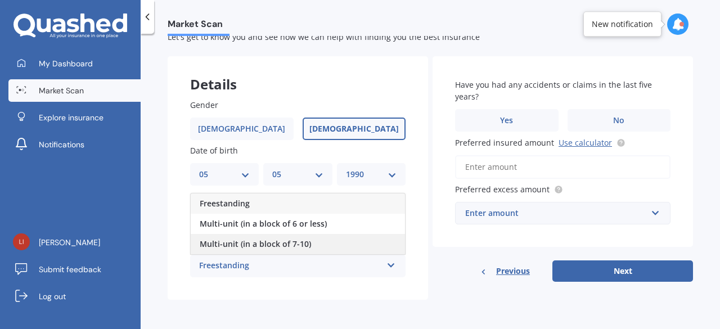
click at [268, 245] on span "Multi-unit (in a block of 7-10)" at bounding box center [255, 243] width 111 height 11
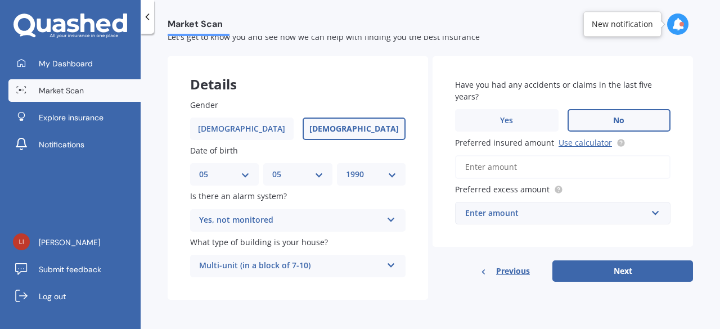
click at [598, 115] on label "No" at bounding box center [618, 120] width 103 height 22
click at [0, 0] on input "No" at bounding box center [0, 0] width 0 height 0
click at [494, 170] on input "Preferred insured amount Use calculator" at bounding box center [562, 167] width 215 height 24
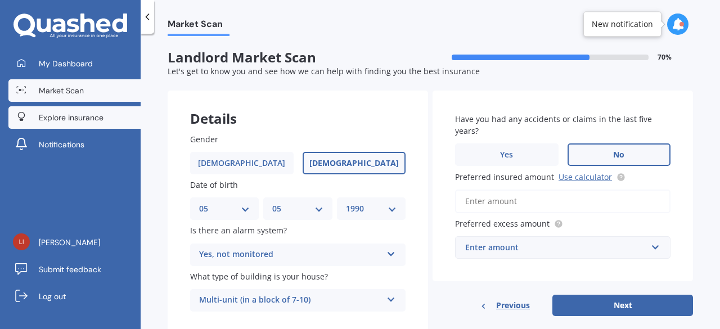
click at [74, 116] on span "Explore insurance" at bounding box center [71, 117] width 65 height 11
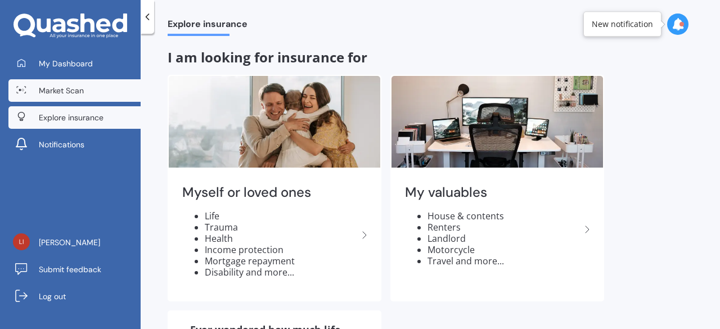
click at [67, 93] on span "Market Scan" at bounding box center [61, 90] width 45 height 11
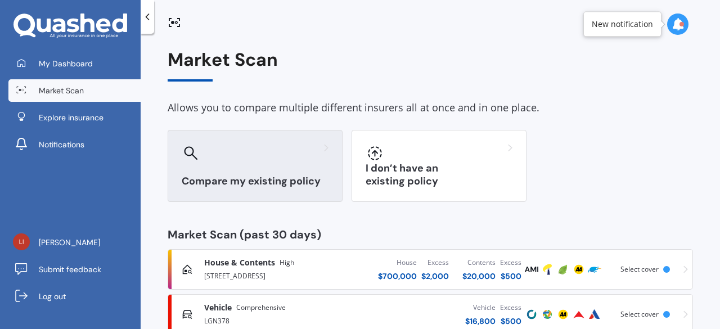
click at [284, 146] on div at bounding box center [255, 153] width 147 height 18
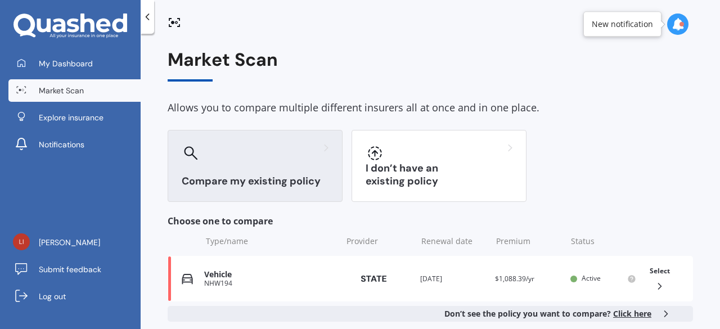
click at [238, 160] on div at bounding box center [255, 153] width 147 height 18
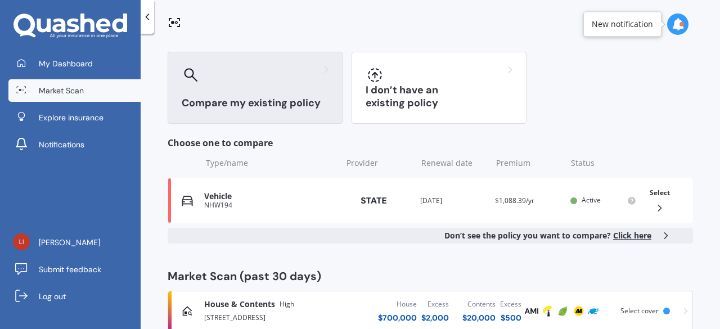
scroll to position [78, 0]
click at [222, 94] on div "Compare my existing policy" at bounding box center [255, 88] width 175 height 72
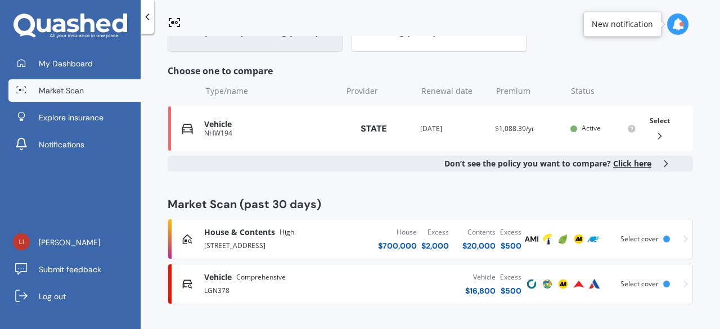
scroll to position [0, 0]
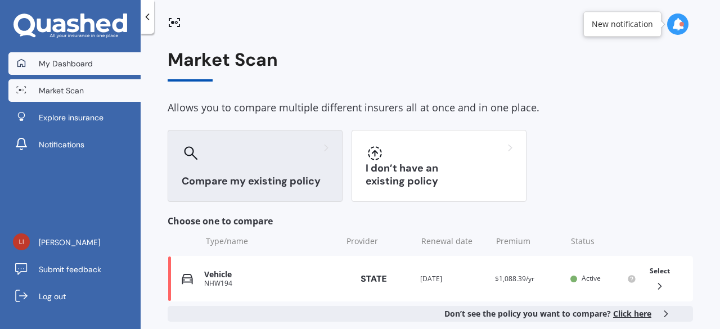
click at [114, 64] on link "My Dashboard" at bounding box center [74, 63] width 132 height 22
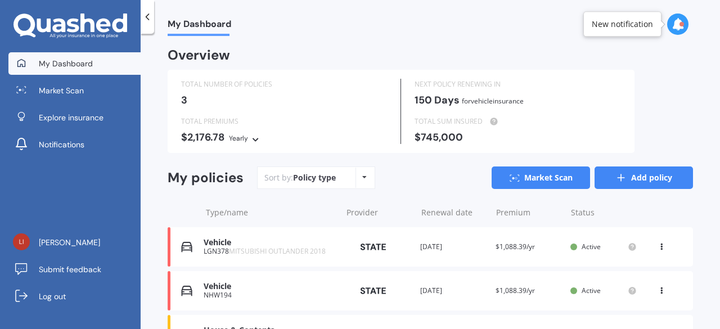
click at [644, 175] on link "Add policy" at bounding box center [643, 177] width 98 height 22
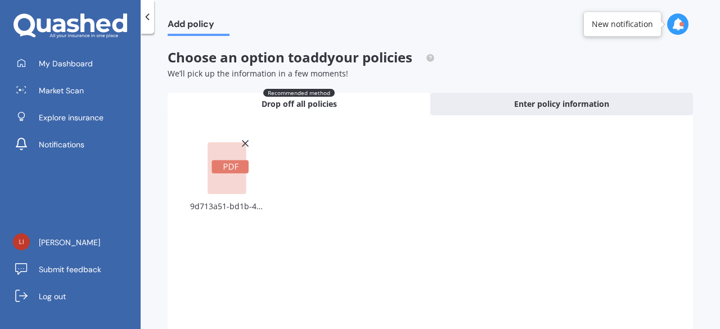
click at [341, 122] on div "Uploading 9d713a51-bd1b-4796-9f42-5de3426c7ec1.pdf Choose file or drag and drop…" at bounding box center [430, 245] width 525 height 261
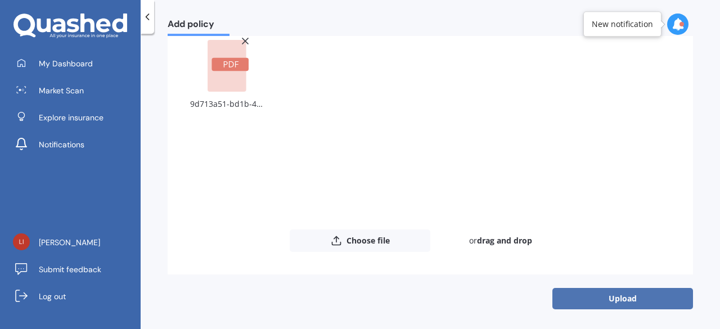
click at [596, 300] on button "Upload" at bounding box center [622, 298] width 141 height 21
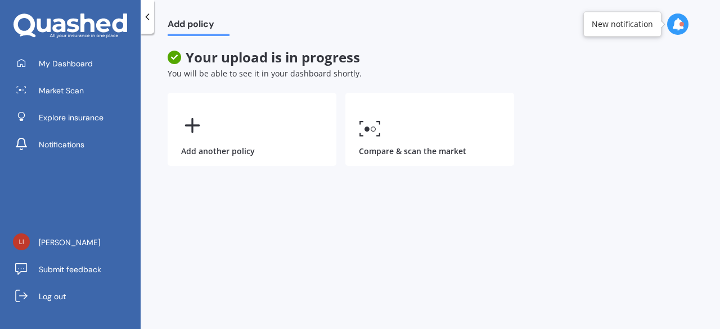
scroll to position [0, 0]
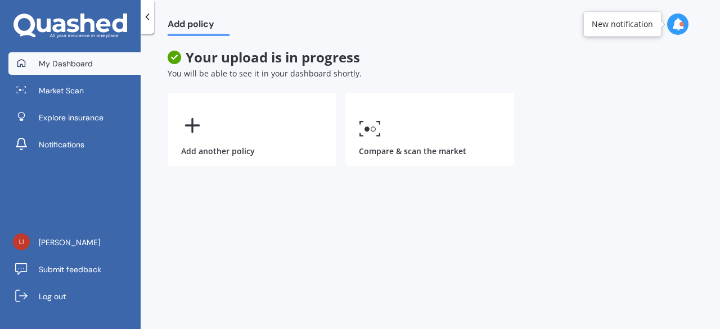
click at [67, 62] on span "My Dashboard" at bounding box center [66, 63] width 54 height 11
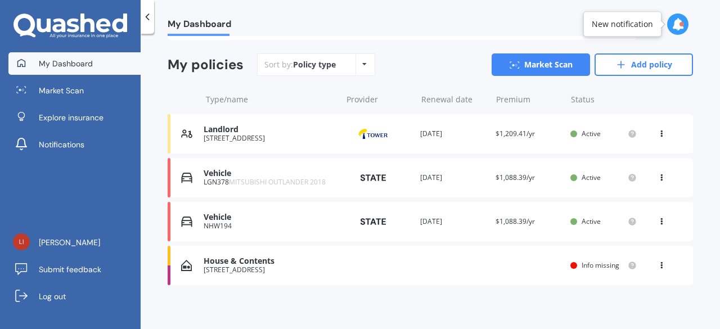
scroll to position [112, 0]
click at [470, 136] on div "Renewal date 11 Apr 2026" at bounding box center [453, 134] width 66 height 11
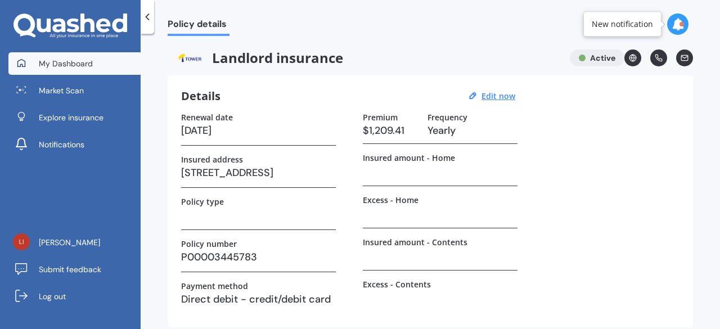
click at [95, 69] on link "My Dashboard" at bounding box center [74, 63] width 132 height 22
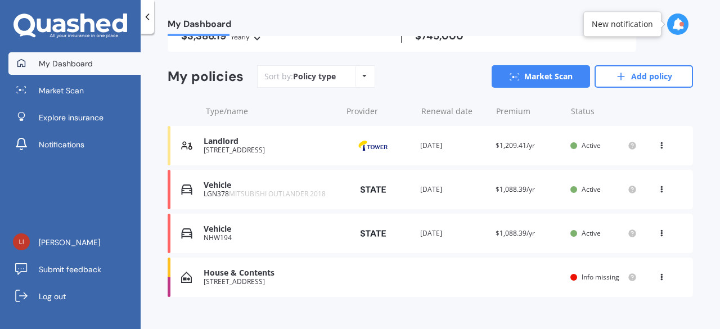
scroll to position [116, 0]
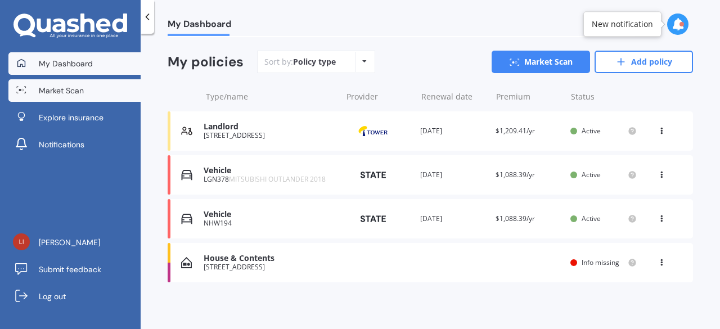
click at [53, 90] on span "Market Scan" at bounding box center [61, 90] width 45 height 11
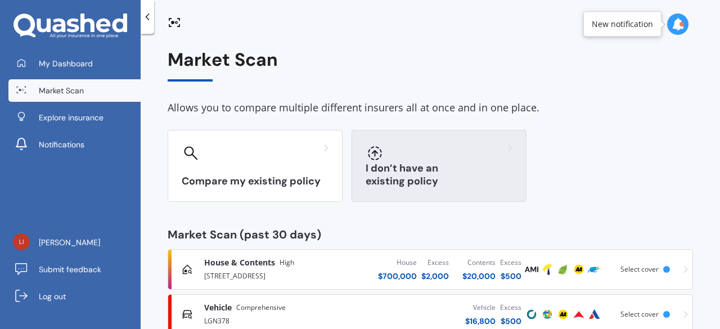
click at [458, 175] on h3 "I don’t have an existing policy" at bounding box center [438, 175] width 147 height 26
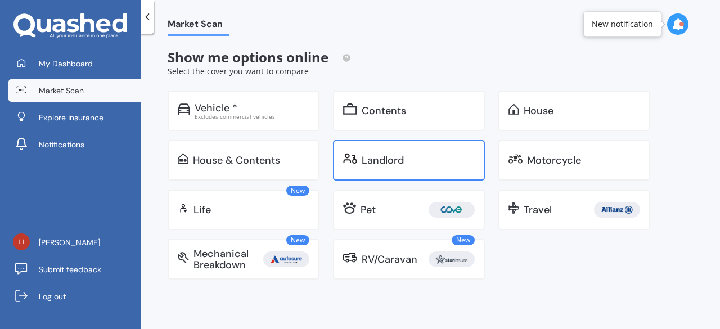
click at [411, 155] on div "Landlord" at bounding box center [417, 160] width 113 height 11
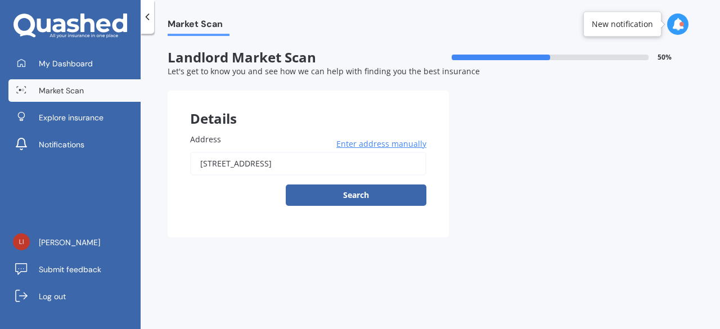
click at [246, 164] on input "13 Piko Lane" at bounding box center [308, 164] width 236 height 24
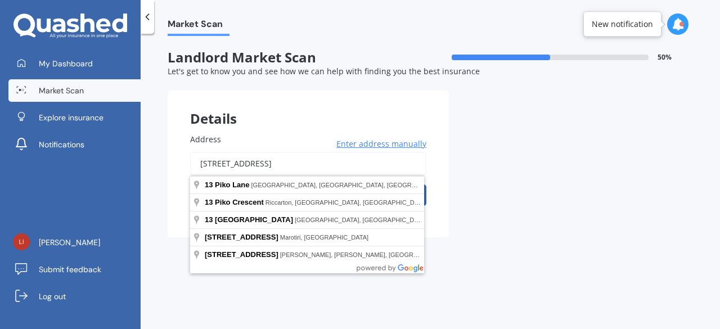
drag, startPoint x: 246, startPoint y: 164, endPoint x: 0, endPoint y: 161, distance: 245.7
click at [0, 161] on div "My Dashboard Market Scan Explore insurance Notifications Lisa Ireland Submit fe…" at bounding box center [360, 164] width 720 height 329
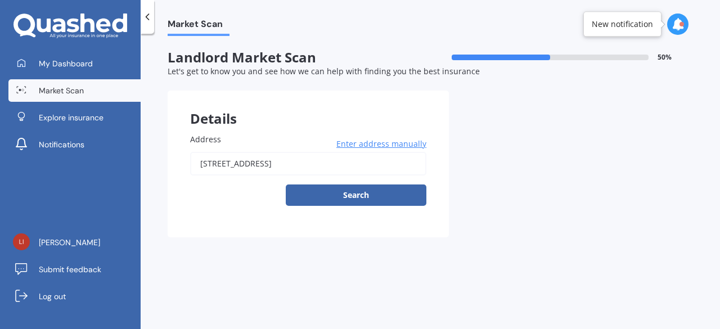
type input "74 Nugget Avenue, Hobsonville, Auckland 0616"
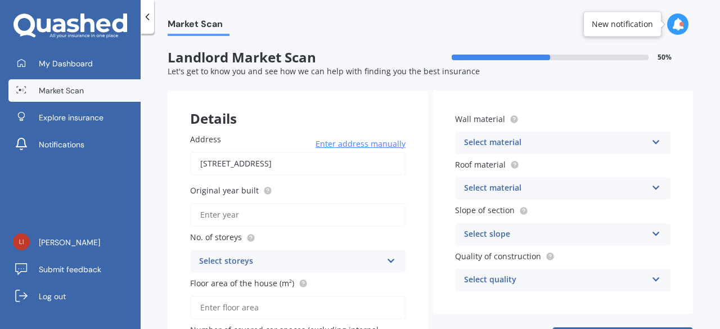
scroll to position [75, 0]
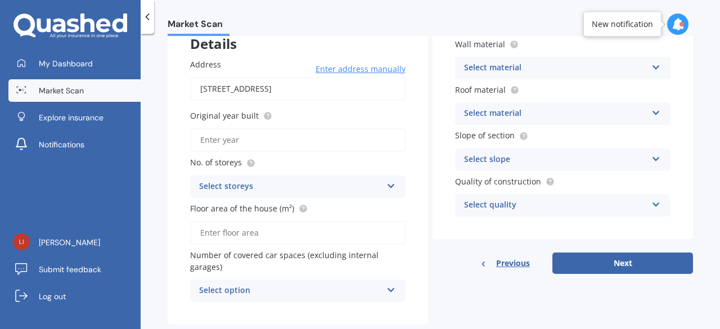
click at [215, 228] on input "Floor area of the house (m²)" at bounding box center [297, 233] width 215 height 24
click at [242, 142] on input "Original year built" at bounding box center [297, 140] width 215 height 24
type input "2021"
click at [246, 185] on div "Select storeys" at bounding box center [290, 186] width 183 height 13
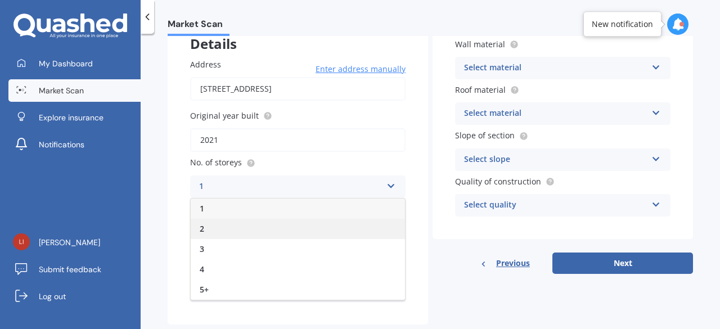
click at [216, 226] on div "2" at bounding box center [298, 229] width 214 height 20
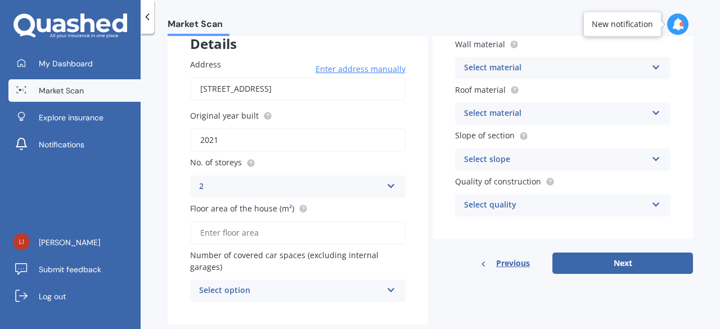
click at [232, 237] on input "Floor area of the house (m²)" at bounding box center [297, 233] width 215 height 24
type input "103"
click at [252, 292] on div "Select option" at bounding box center [290, 290] width 183 height 13
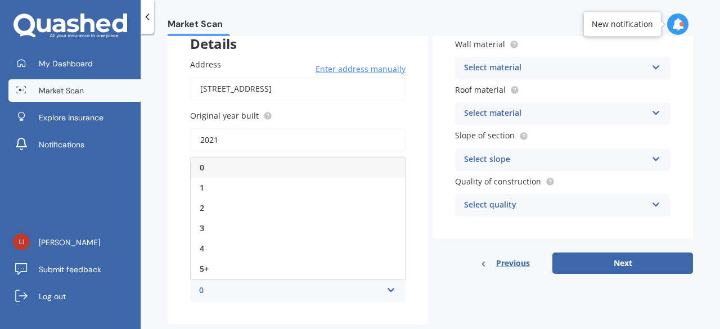
click at [251, 161] on div "0" at bounding box center [298, 167] width 214 height 20
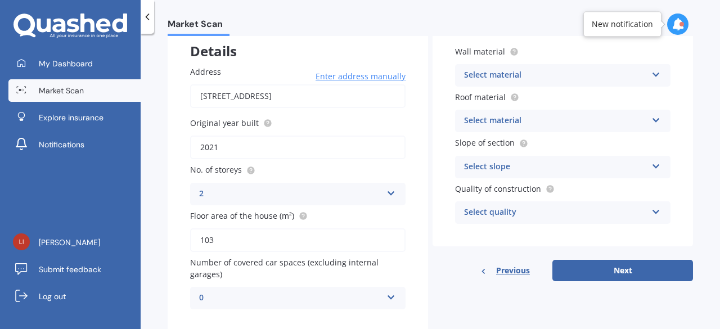
scroll to position [68, 0]
click at [527, 80] on div "Select material" at bounding box center [555, 74] width 183 height 13
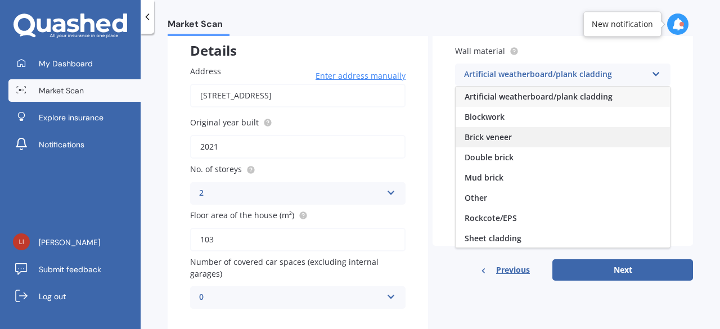
click at [495, 128] on div "Brick veneer" at bounding box center [562, 137] width 214 height 20
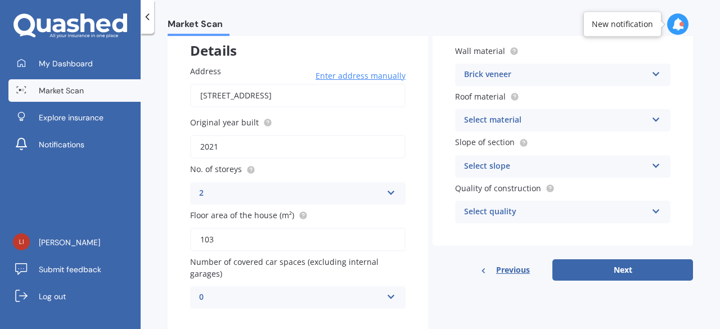
click at [519, 117] on div "Select material" at bounding box center [555, 120] width 183 height 13
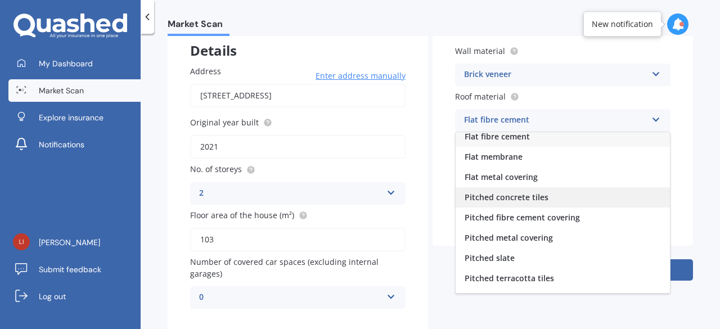
scroll to position [5, 0]
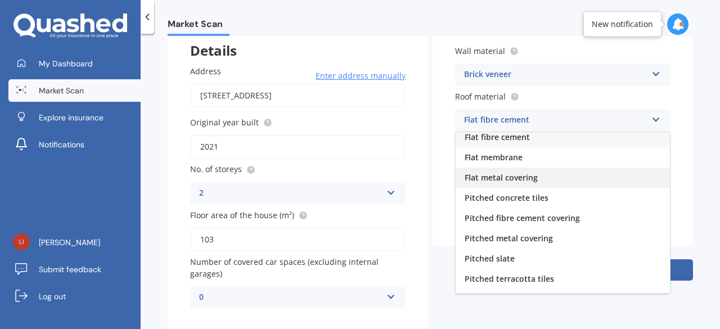
click at [509, 177] on span "Flat metal covering" at bounding box center [500, 177] width 73 height 11
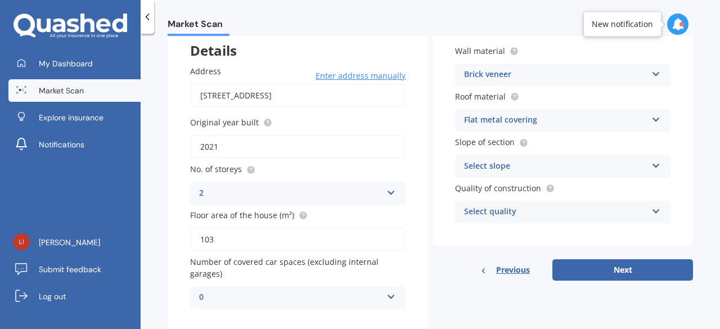
click at [542, 167] on div "Select slope" at bounding box center [555, 166] width 183 height 13
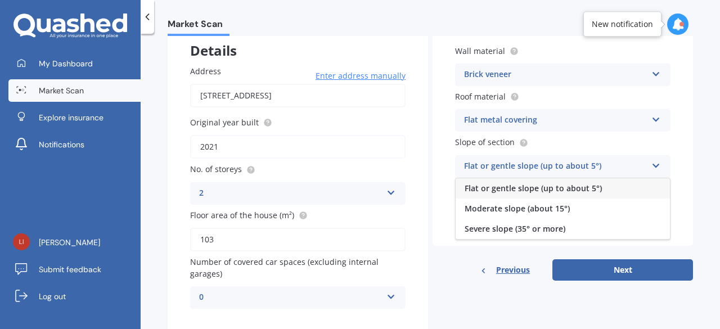
click at [533, 189] on span "Flat or gentle slope (up to about 5°)" at bounding box center [532, 188] width 137 height 11
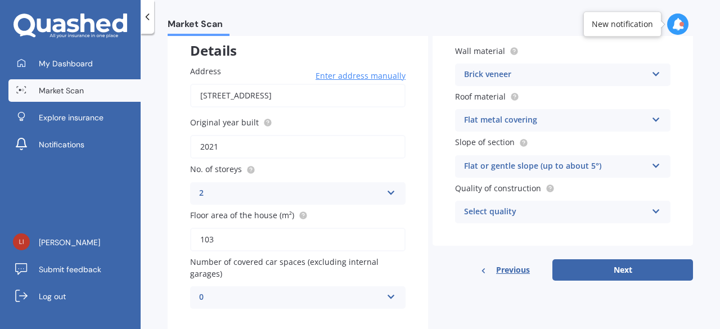
click at [523, 213] on div "Select quality" at bounding box center [555, 211] width 183 height 13
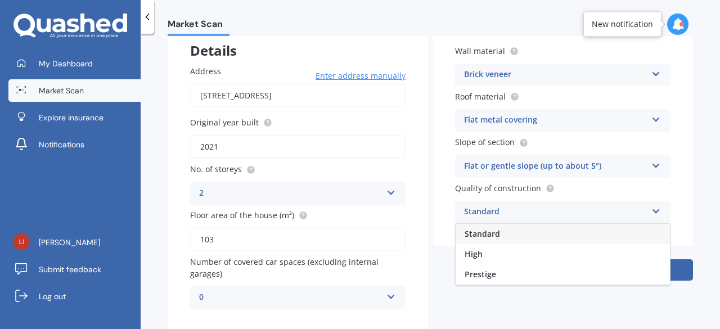
click at [496, 234] on span "Standard" at bounding box center [481, 233] width 35 height 11
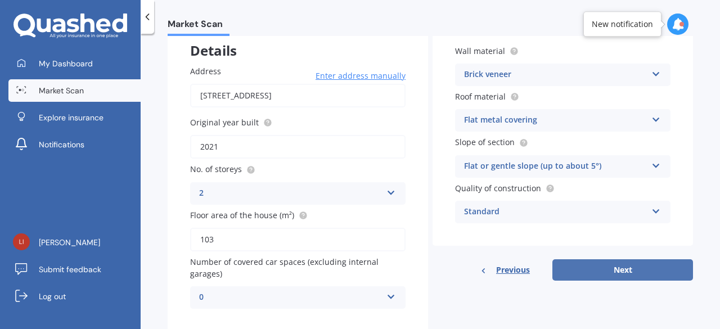
click at [597, 268] on button "Next" at bounding box center [622, 269] width 141 height 21
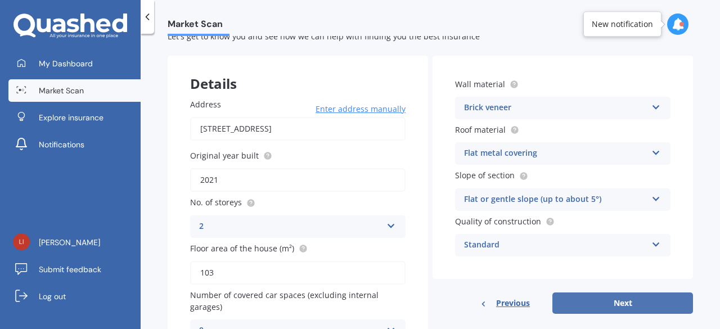
select select "05"
select select "1990"
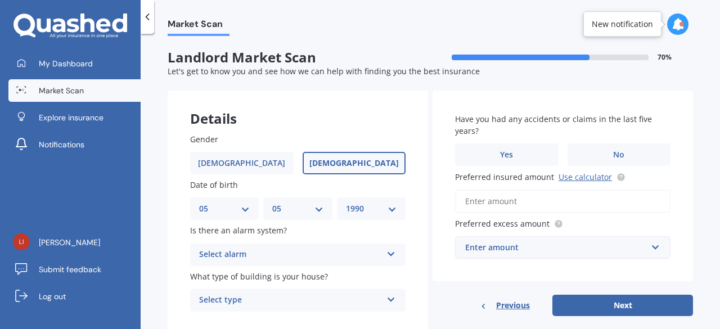
scroll to position [35, 0]
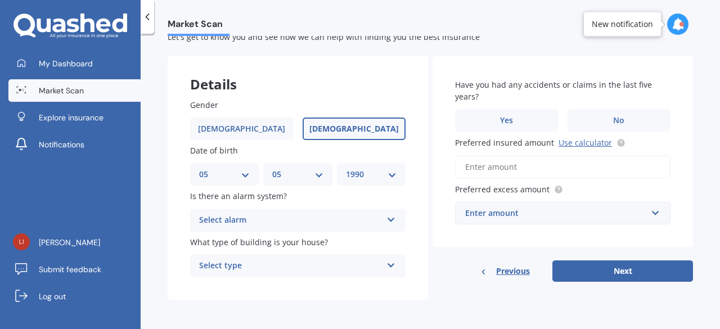
click at [320, 227] on div "Select alarm Yes, monitored Yes, not monitored No" at bounding box center [297, 220] width 215 height 22
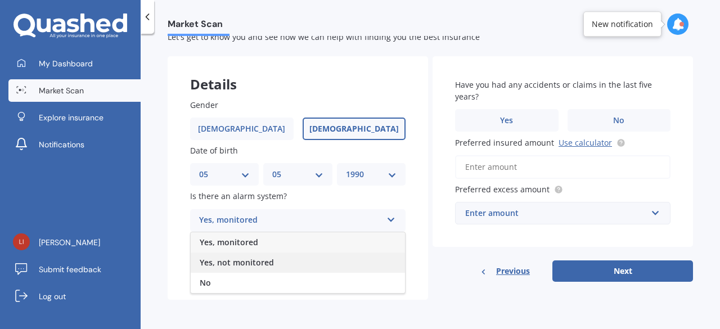
click at [257, 265] on span "Yes, not monitored" at bounding box center [237, 262] width 74 height 11
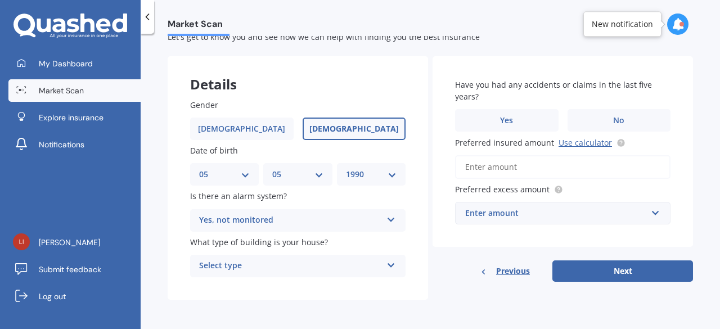
click at [255, 269] on div "Select type" at bounding box center [290, 265] width 183 height 13
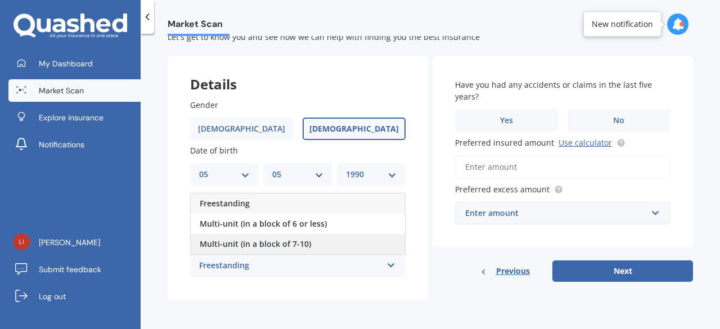
click at [282, 237] on div "Multi-unit (in a block of 7-10)" at bounding box center [298, 244] width 214 height 20
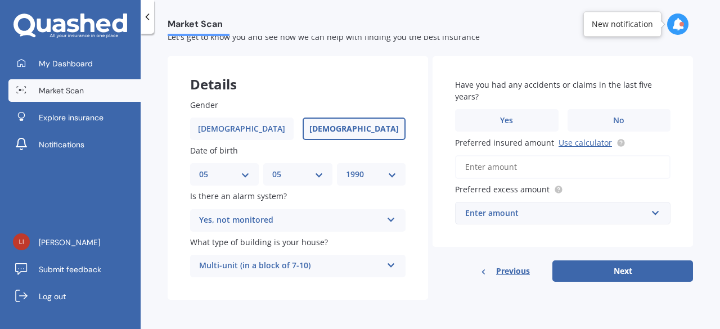
click at [494, 169] on input "Preferred insured amount Use calculator" at bounding box center [562, 167] width 215 height 24
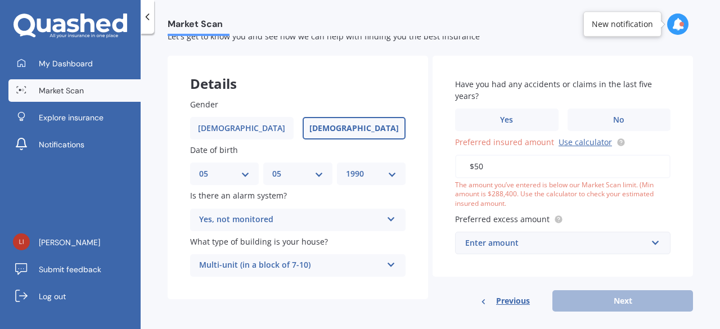
type input "$5"
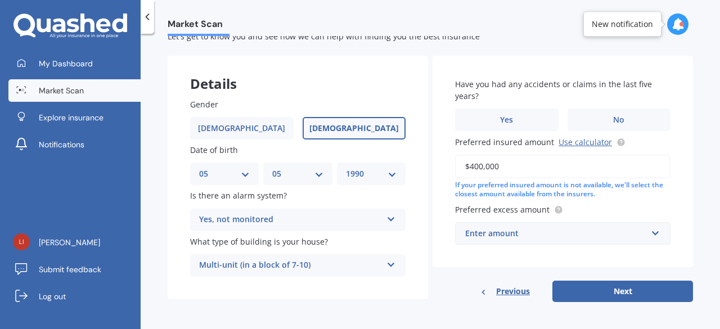
type input "$400,000"
click at [498, 236] on div "Enter amount" at bounding box center [556, 233] width 182 height 12
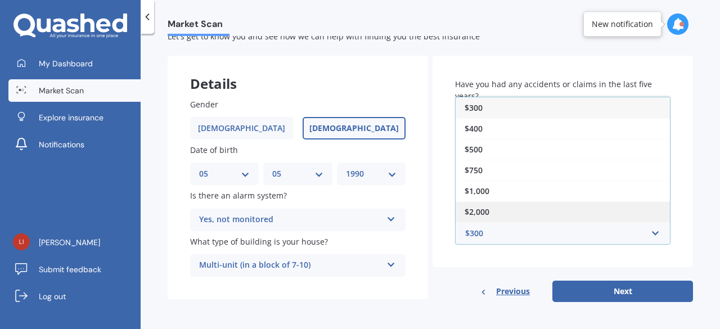
click at [499, 219] on div "$2,000" at bounding box center [562, 211] width 214 height 21
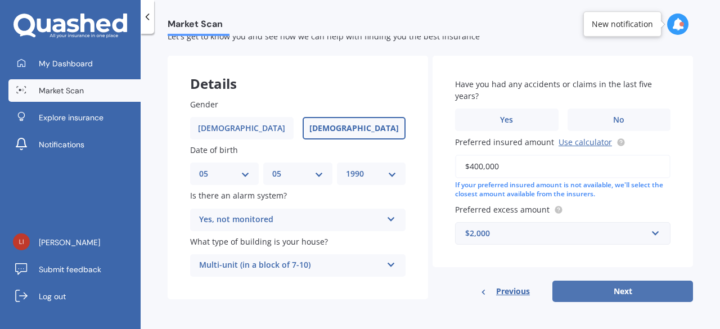
click at [601, 295] on button "Next" at bounding box center [622, 290] width 141 height 21
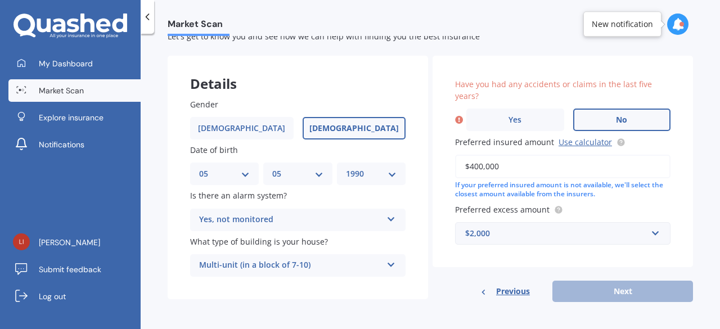
click at [606, 119] on label "No" at bounding box center [622, 119] width 98 height 22
click at [0, 0] on input "No" at bounding box center [0, 0] width 0 height 0
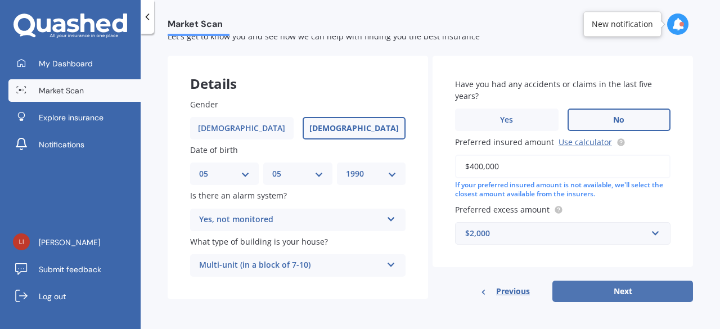
click at [605, 287] on button "Next" at bounding box center [622, 290] width 141 height 21
select select "05"
select select "1990"
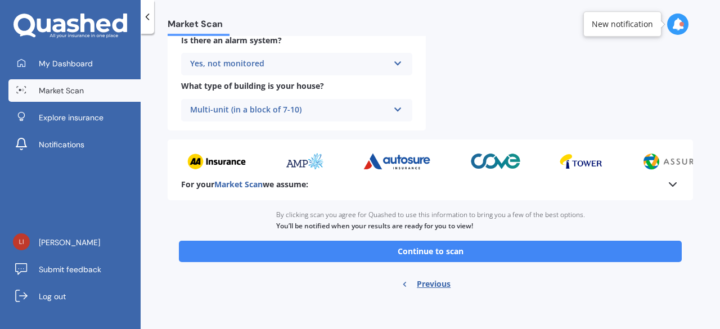
scroll to position [476, 0]
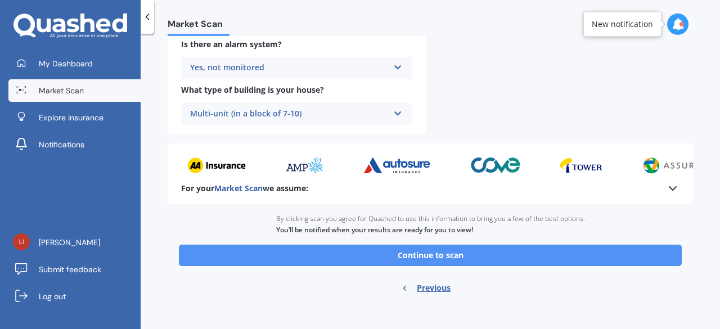
click at [425, 255] on button "Continue to scan" at bounding box center [430, 255] width 503 height 21
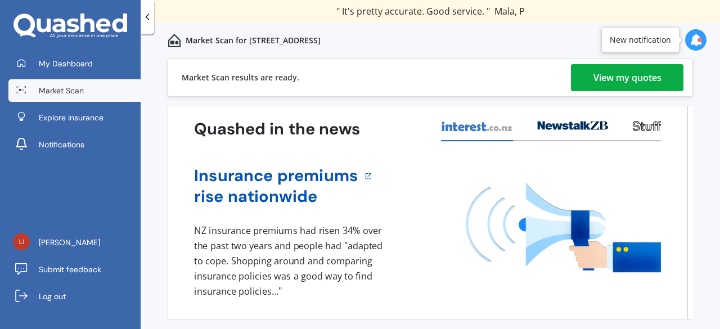
click at [586, 80] on link "View my quotes" at bounding box center [627, 77] width 112 height 27
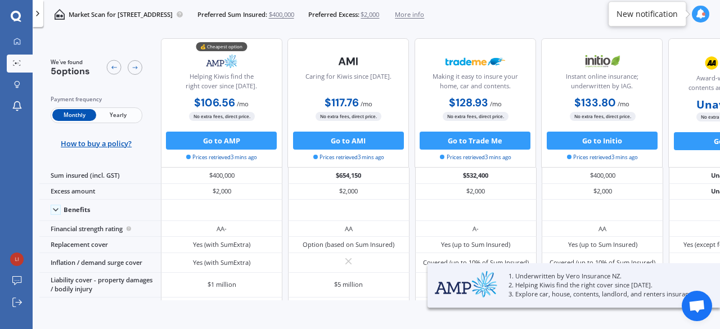
click at [121, 119] on span "Yearly" at bounding box center [118, 115] width 44 height 12
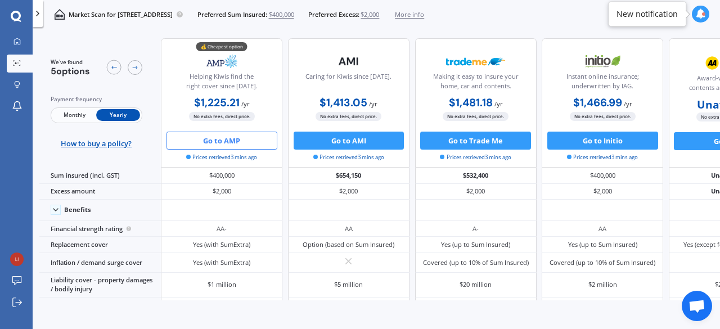
click at [197, 147] on button "Go to AMP" at bounding box center [221, 141] width 111 height 18
